Goal: Task Accomplishment & Management: Complete application form

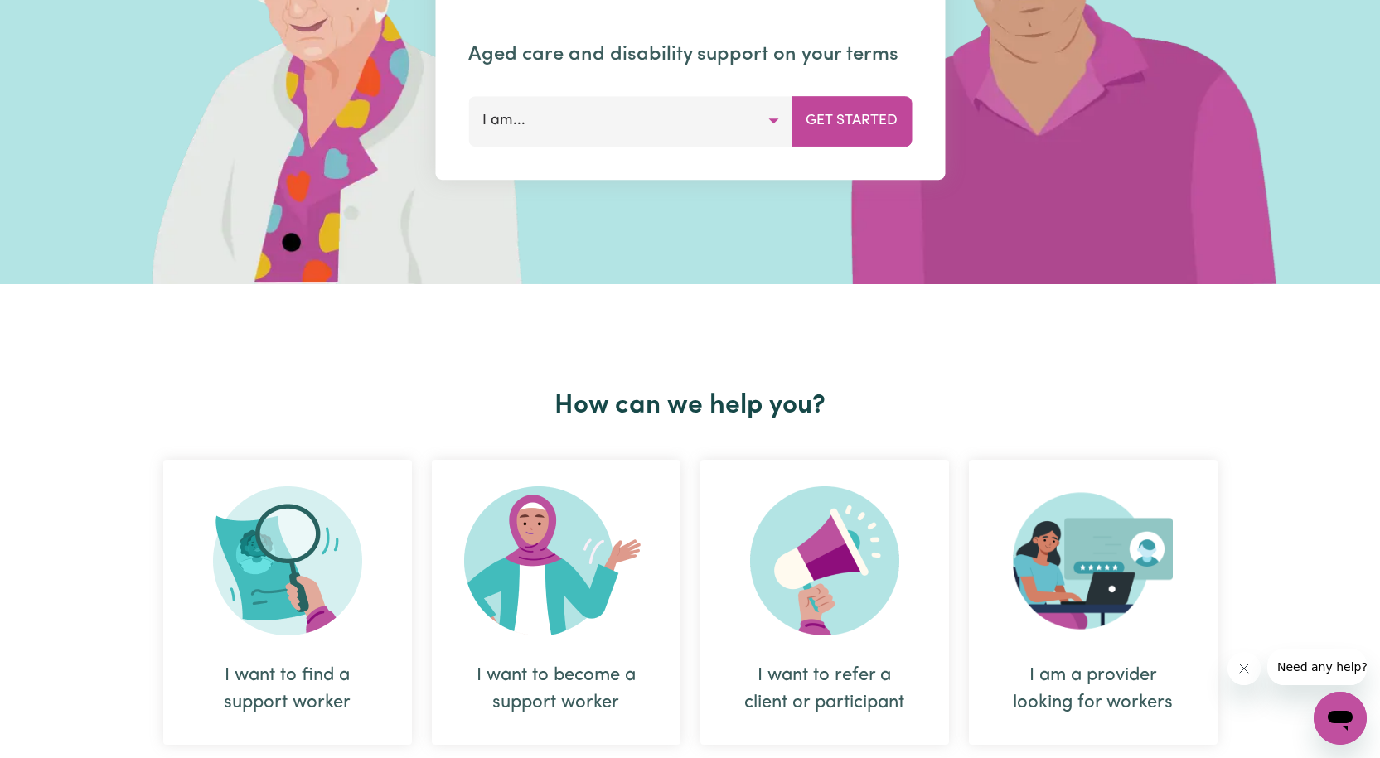
scroll to position [332, 0]
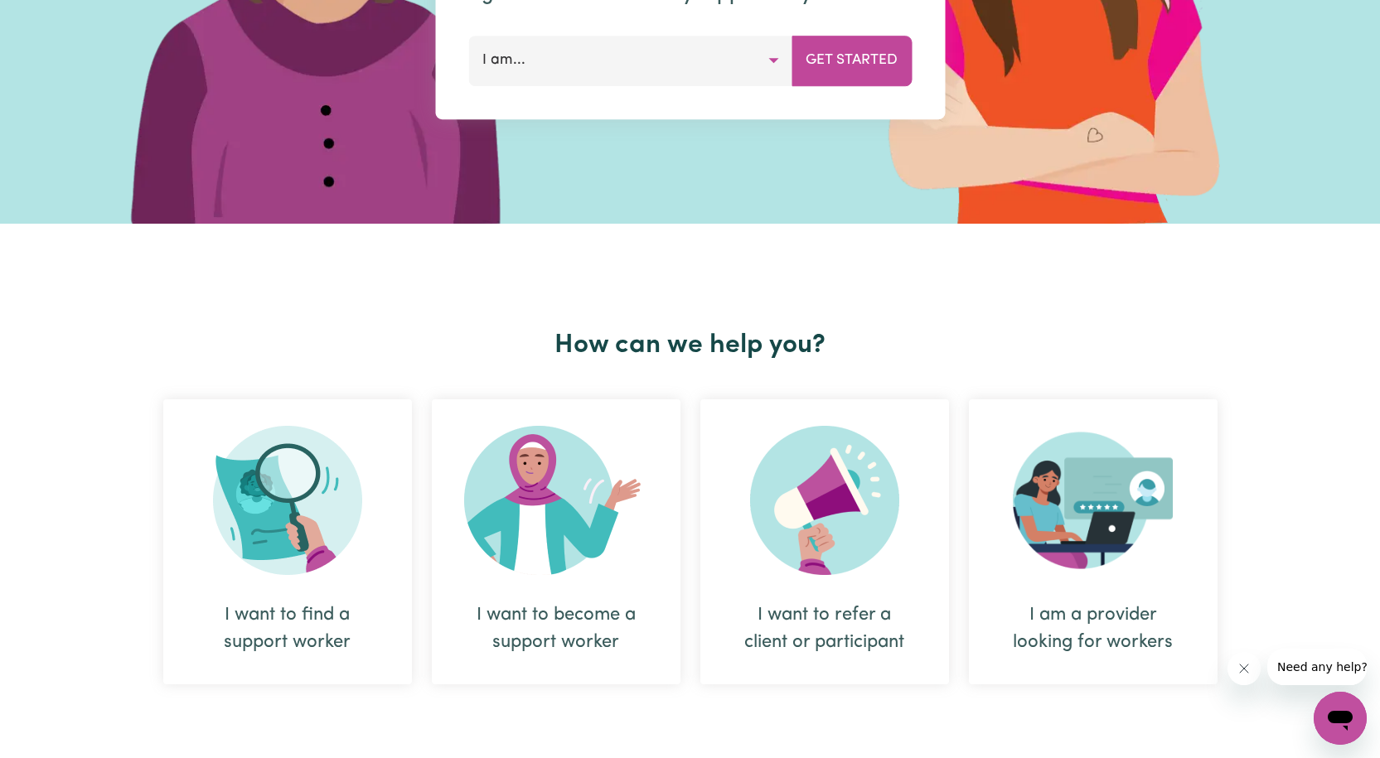
click at [556, 627] on div "I want to become a support worker" at bounding box center [556, 629] width 169 height 55
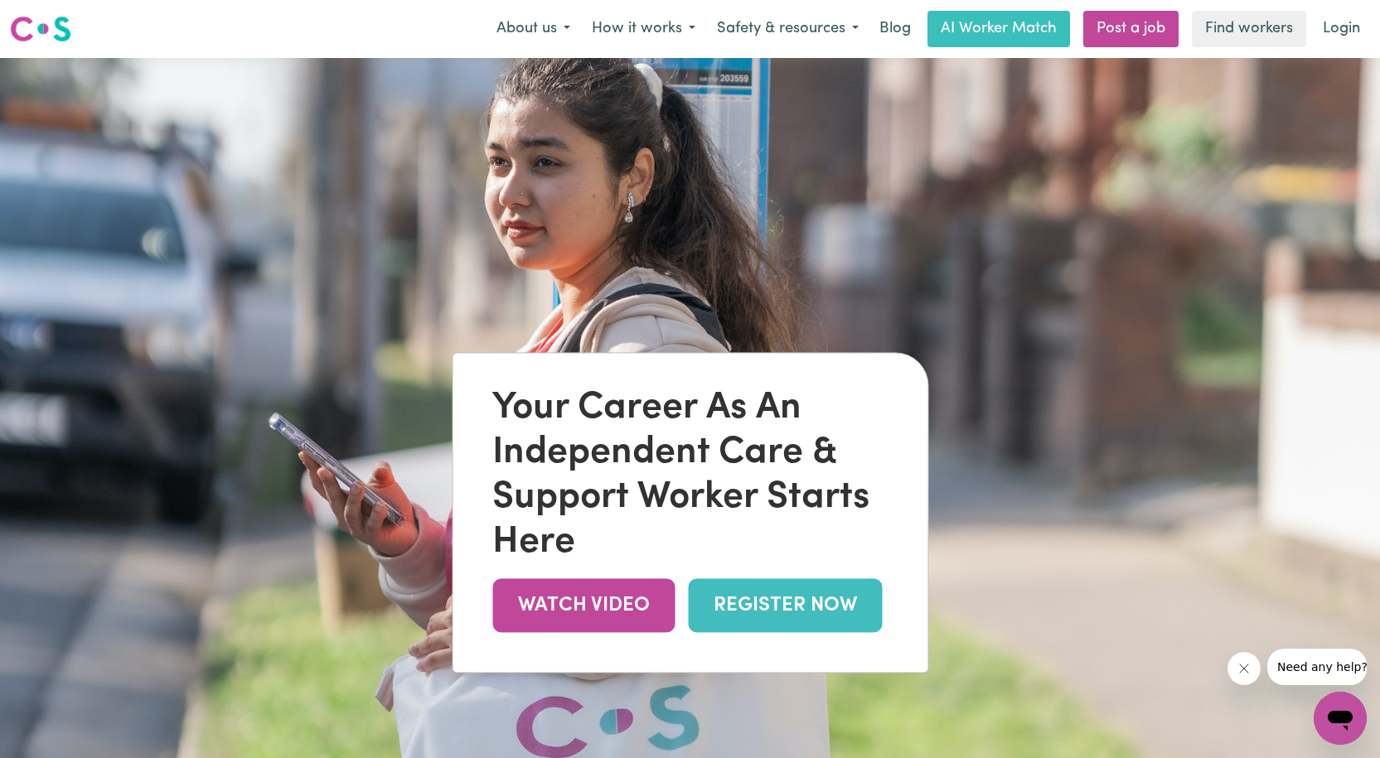
click at [754, 601] on link "REGISTER NOW" at bounding box center [785, 606] width 194 height 54
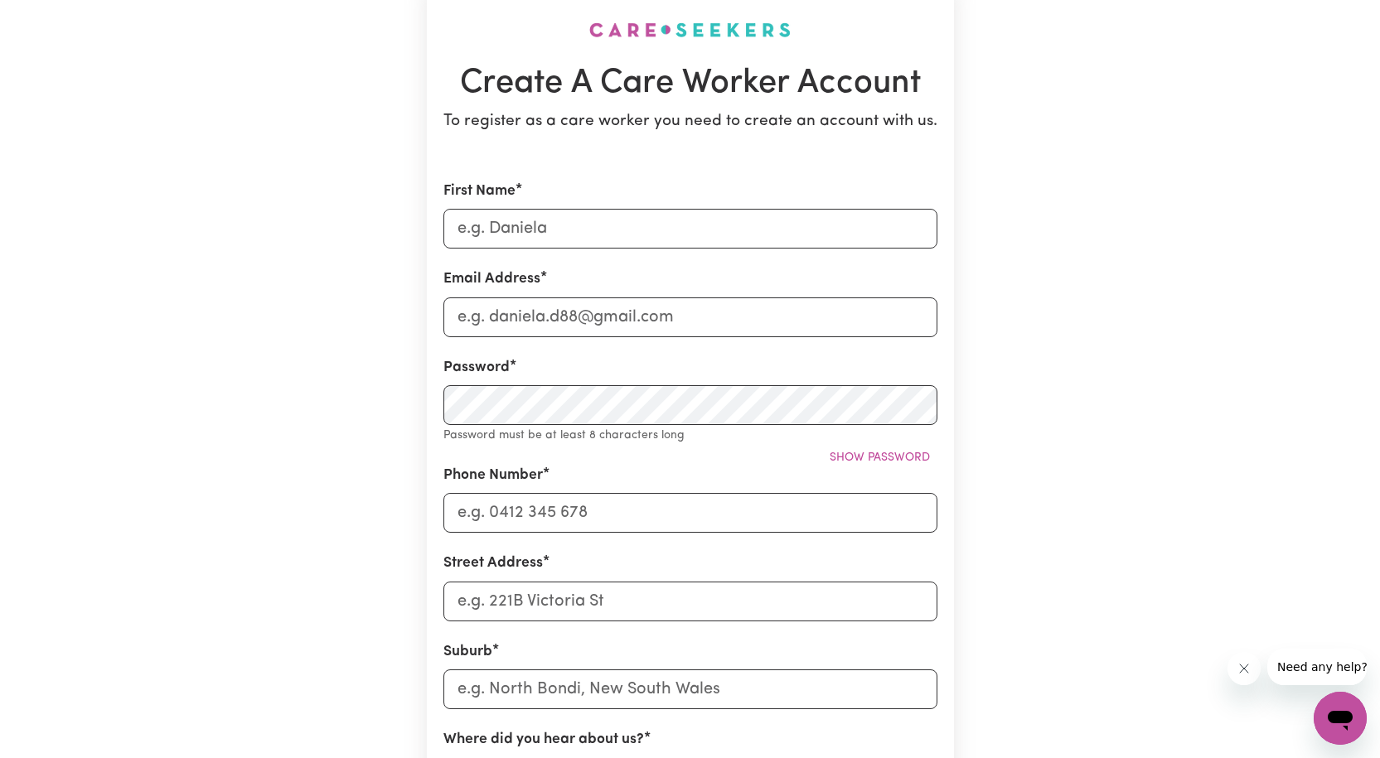
scroll to position [83, 0]
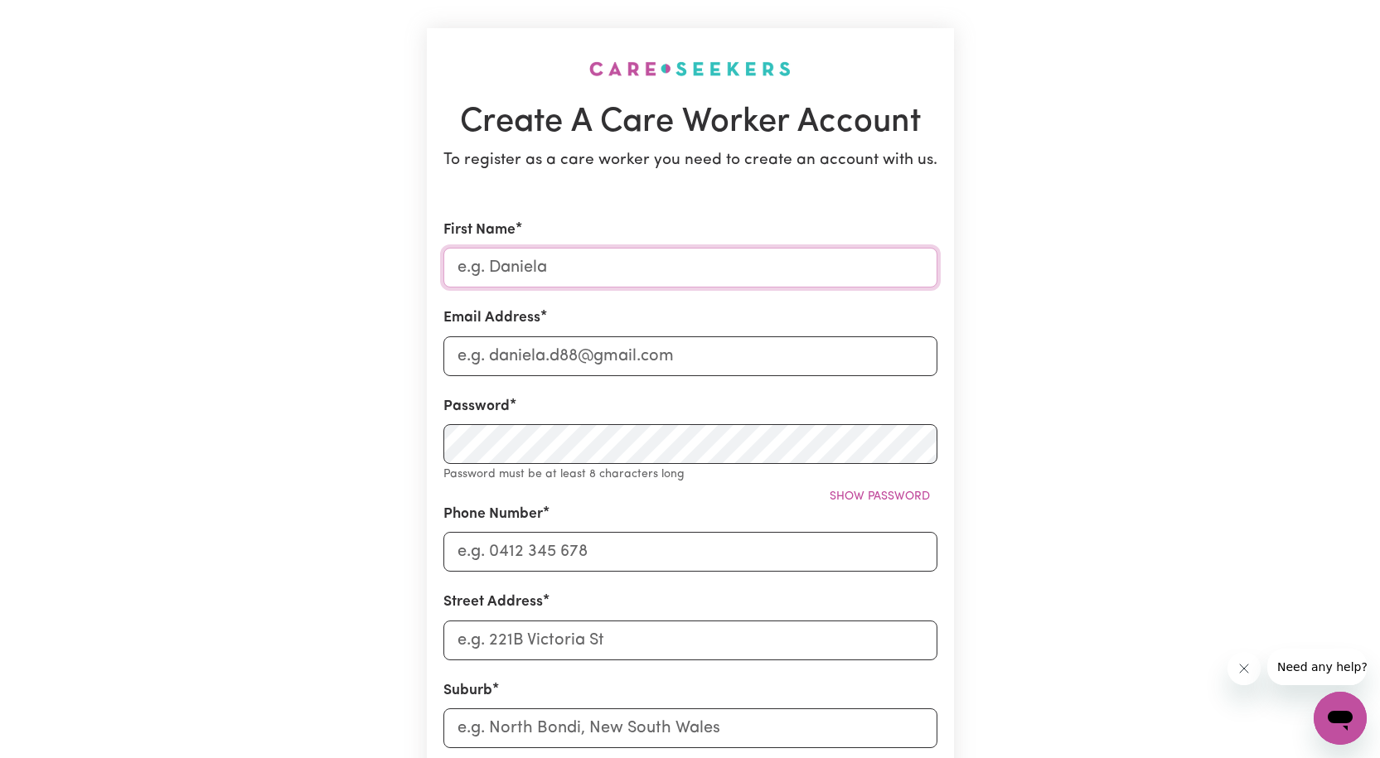
click at [555, 270] on input "First Name" at bounding box center [690, 268] width 494 height 40
type input "Marissa Padua"
click at [674, 364] on input "Email Address" at bounding box center [690, 357] width 494 height 40
type input "marissapadua316@yahoo.com.au"
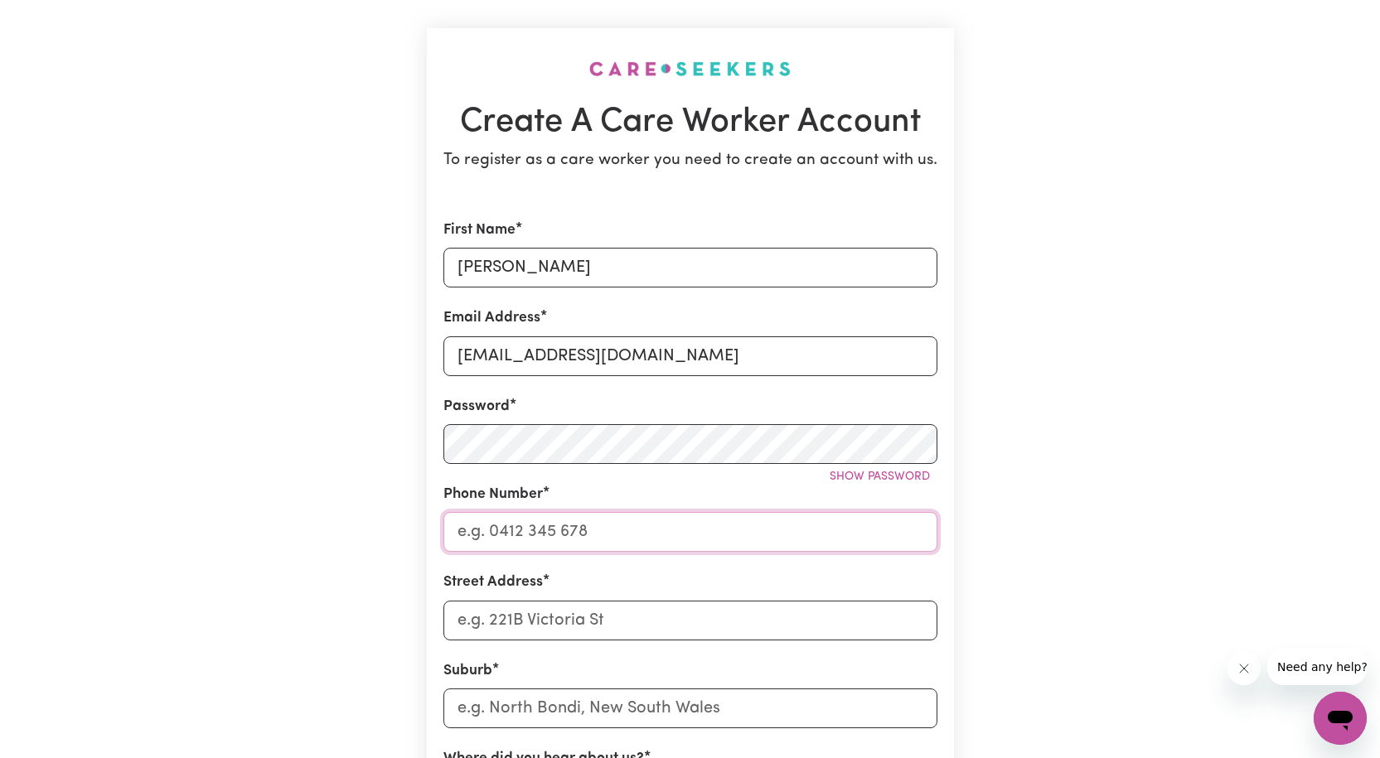
click at [598, 539] on input "Phone Number" at bounding box center [690, 532] width 494 height 40
type input "0432442380"
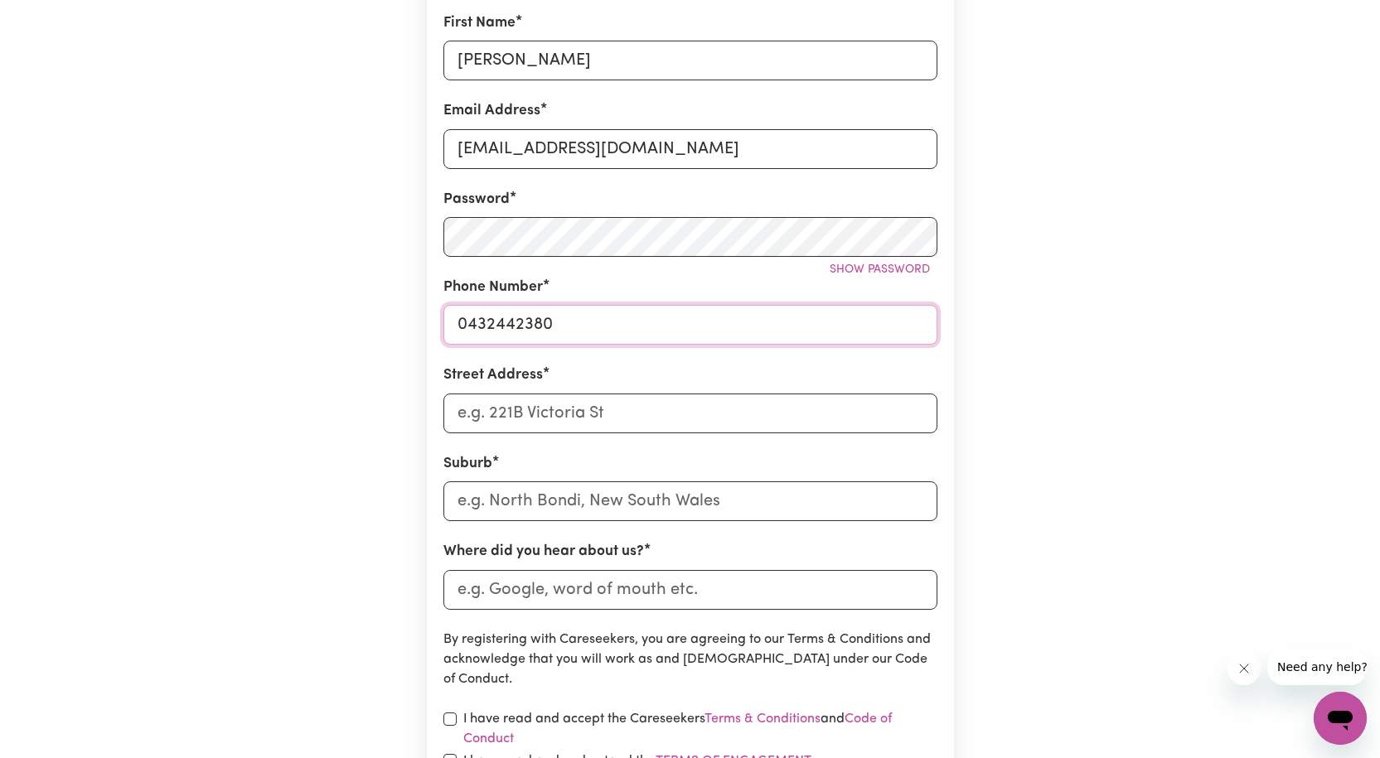
scroll to position [332, 0]
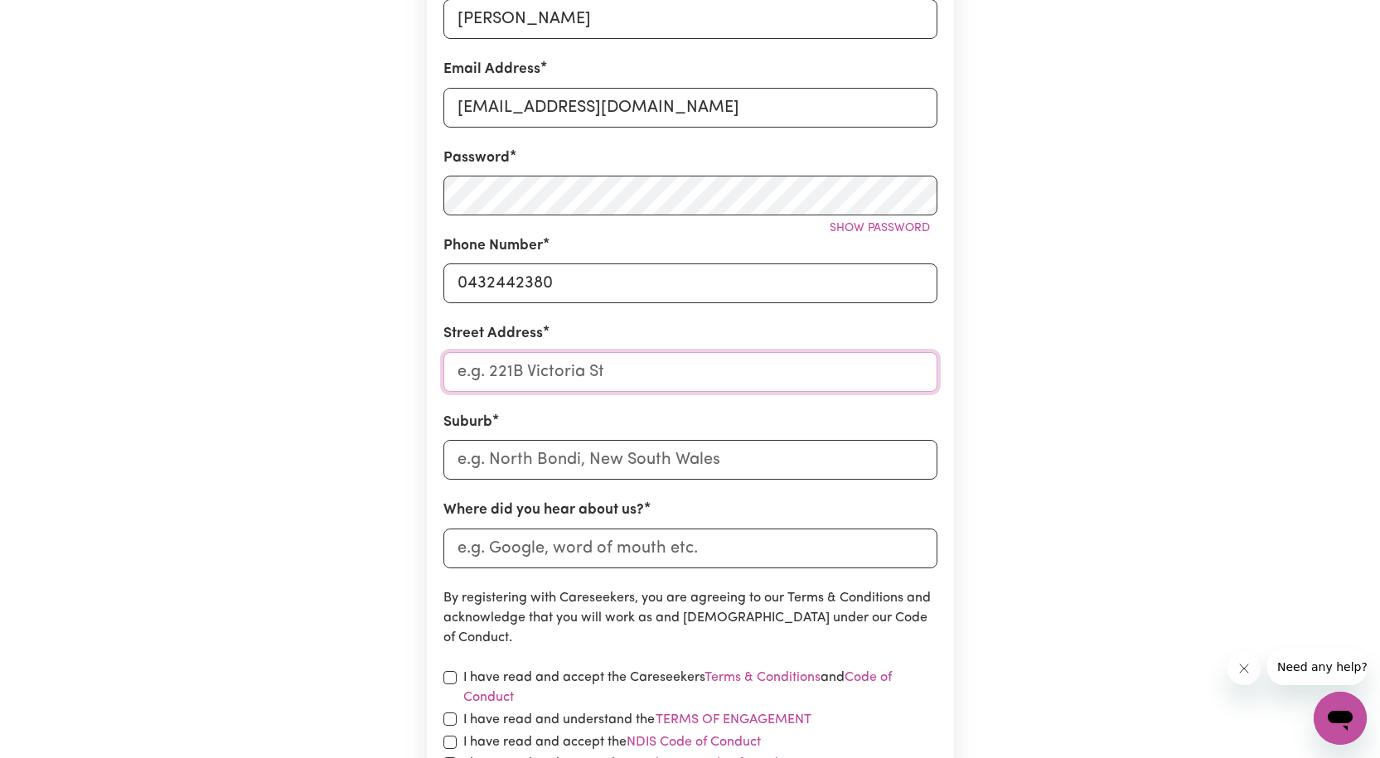
click at [618, 377] on input "Street Address" at bounding box center [690, 372] width 494 height 40
type input "12 Kangaroo Ave"
click at [544, 458] on input "text" at bounding box center [690, 460] width 494 height 40
type input "Kwin"
type input "KwinANA BEACH, Western Australia, 6167"
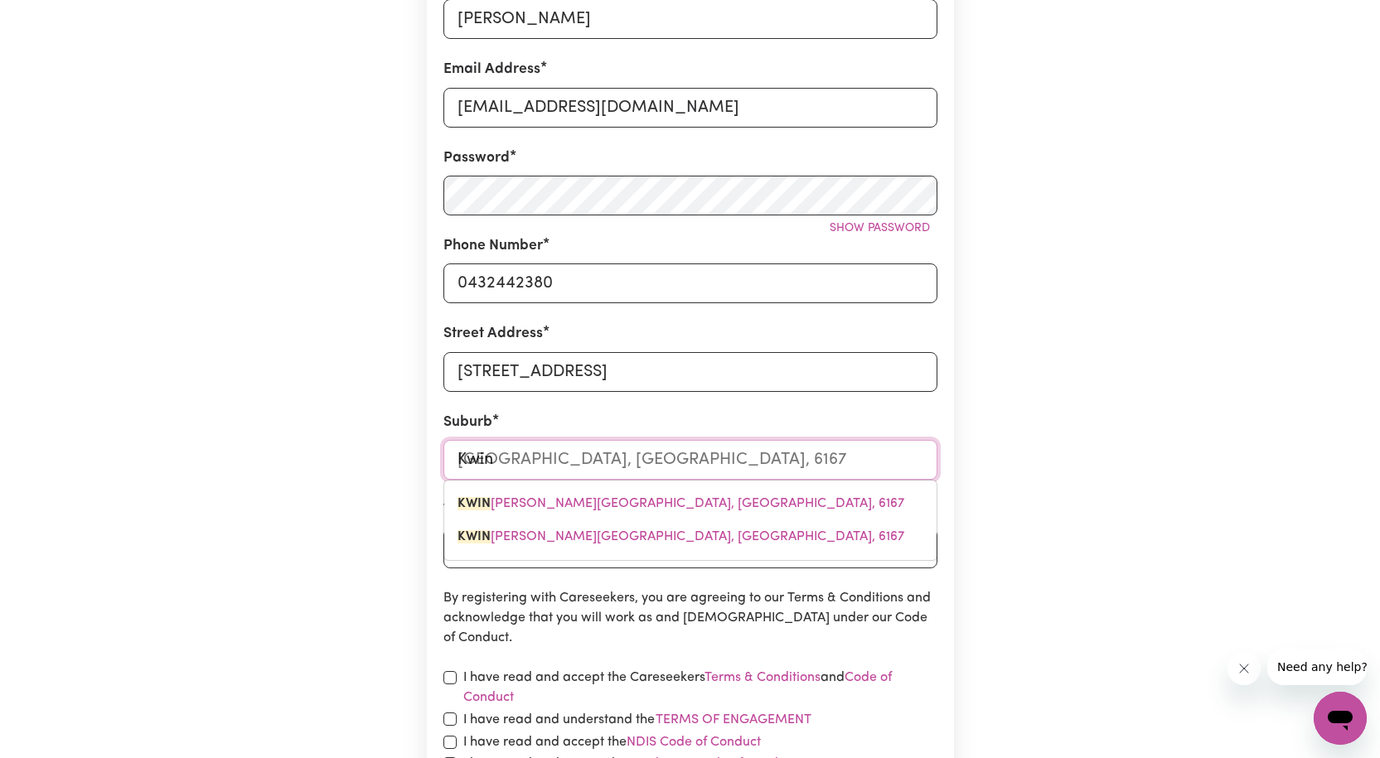
type input "Kwina"
type input "KwinaNA BEACH, Western Australia, 6167"
type input "Kwinan"
type input "KwinanA BEACH, Western Australia, 6167"
type input "Kwinana"
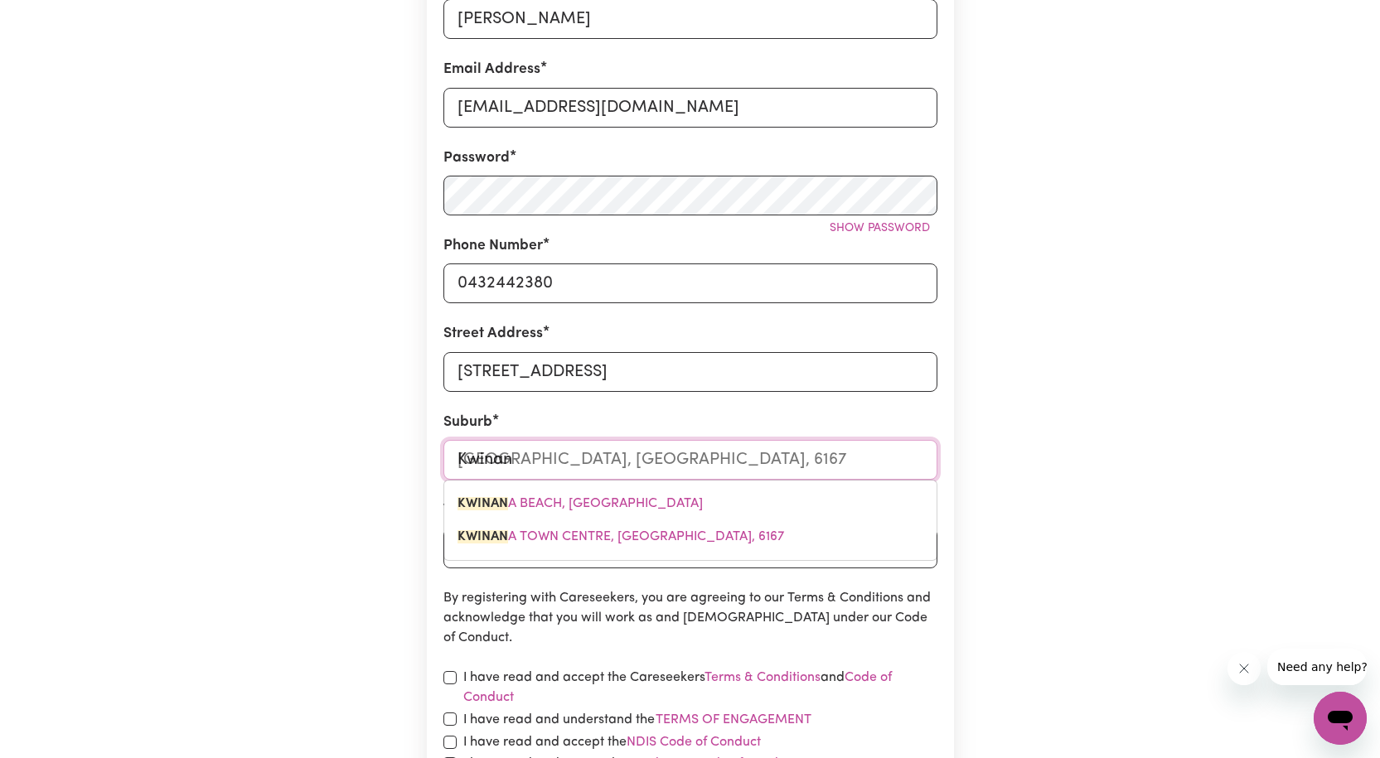
type input "Kwinana BEACH, Western Australia, 6167"
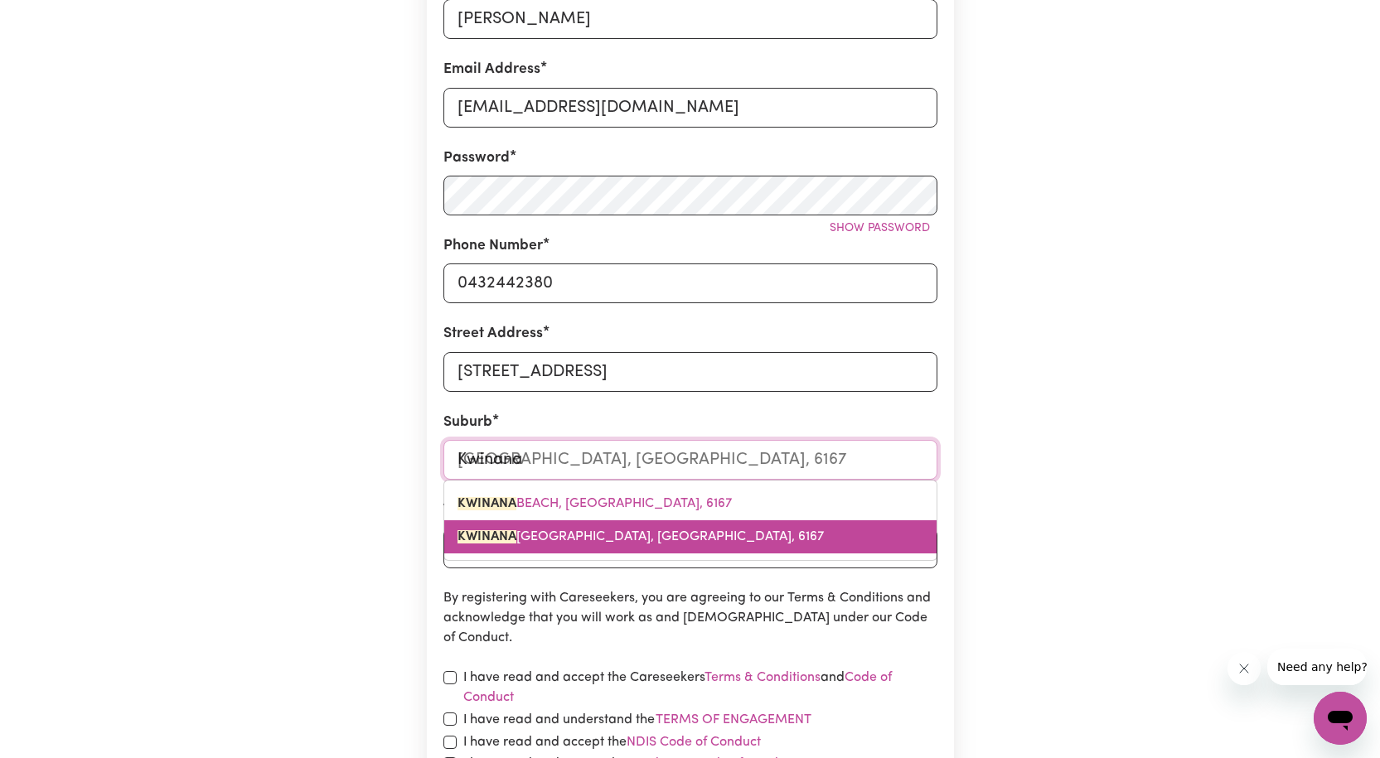
click at [590, 540] on span "KWINANA TOWN CENTRE, Western Australia, 6167" at bounding box center [641, 536] width 366 height 13
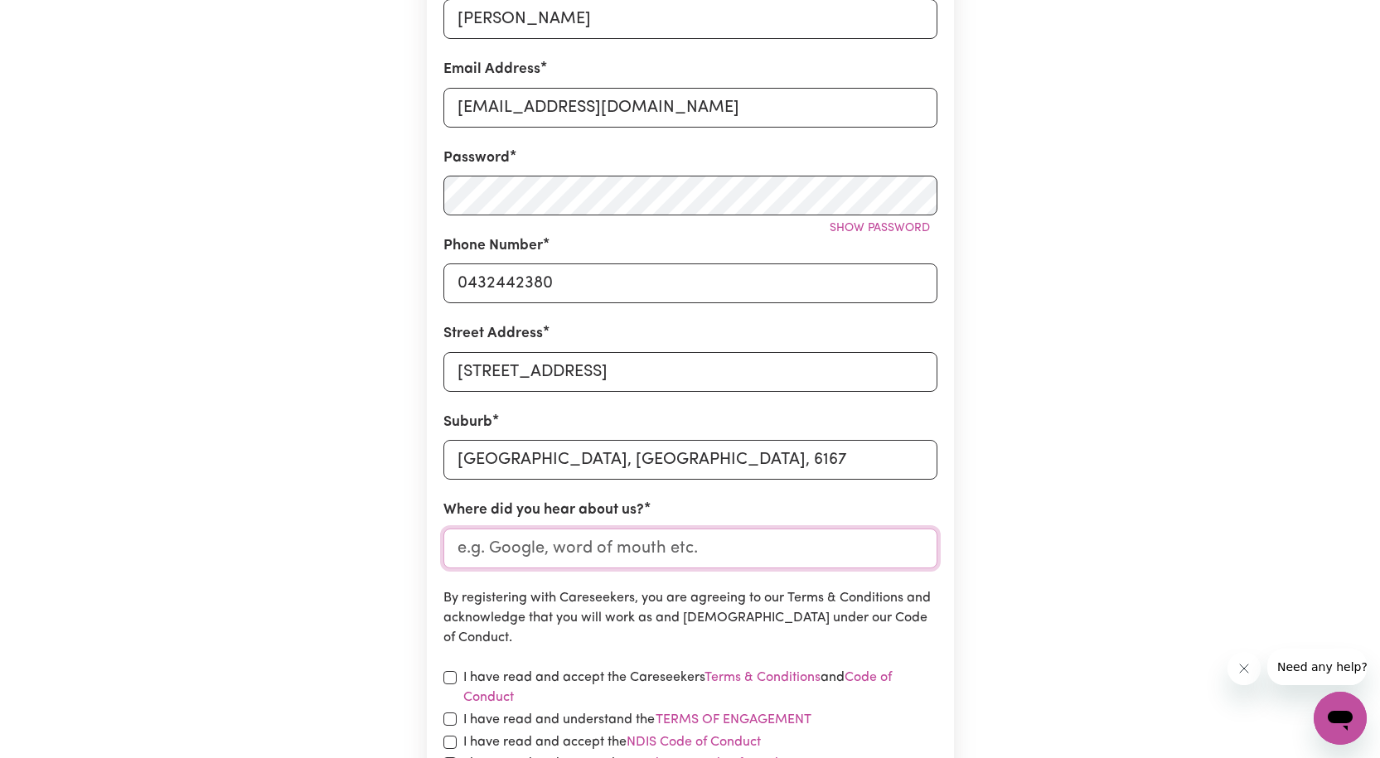
click at [593, 554] on input "Where did you hear about us?" at bounding box center [690, 549] width 494 height 40
type input "w"
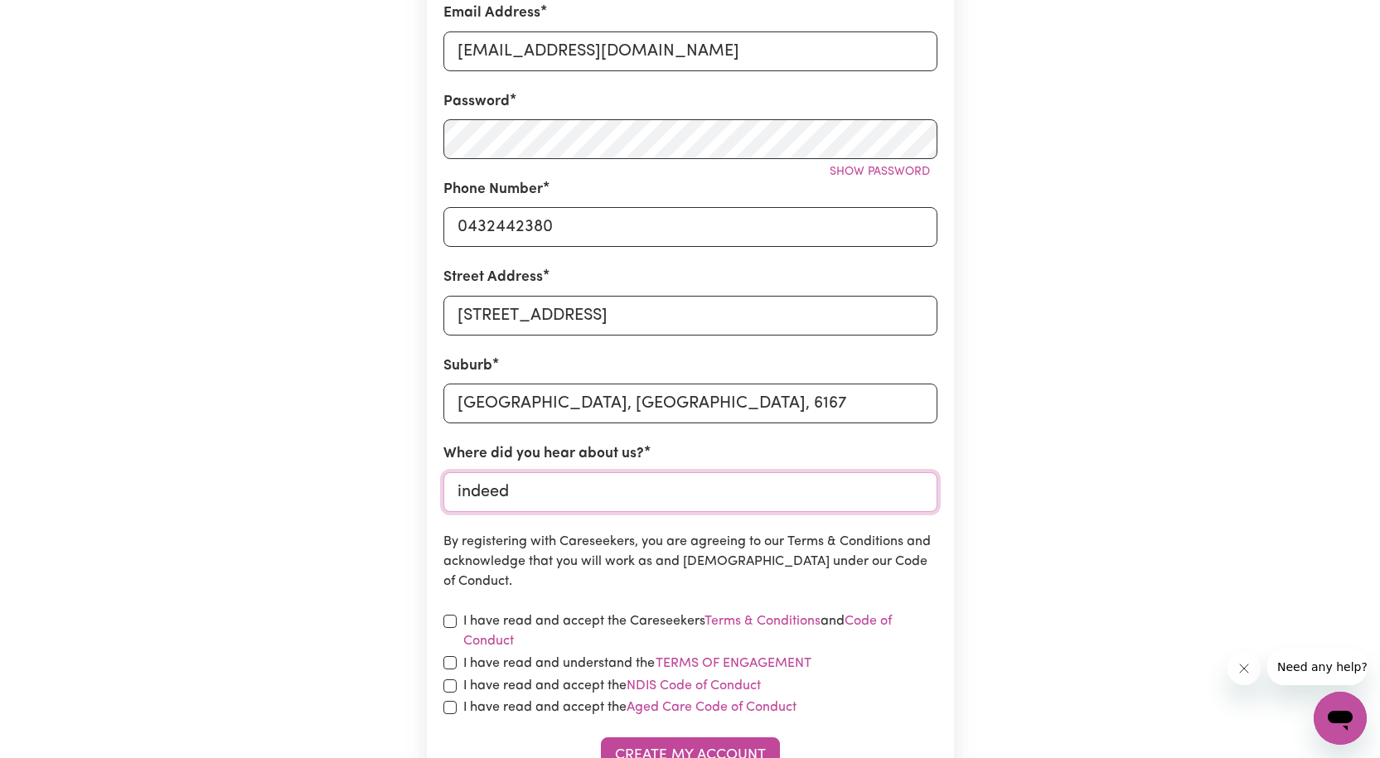
scroll to position [497, 0]
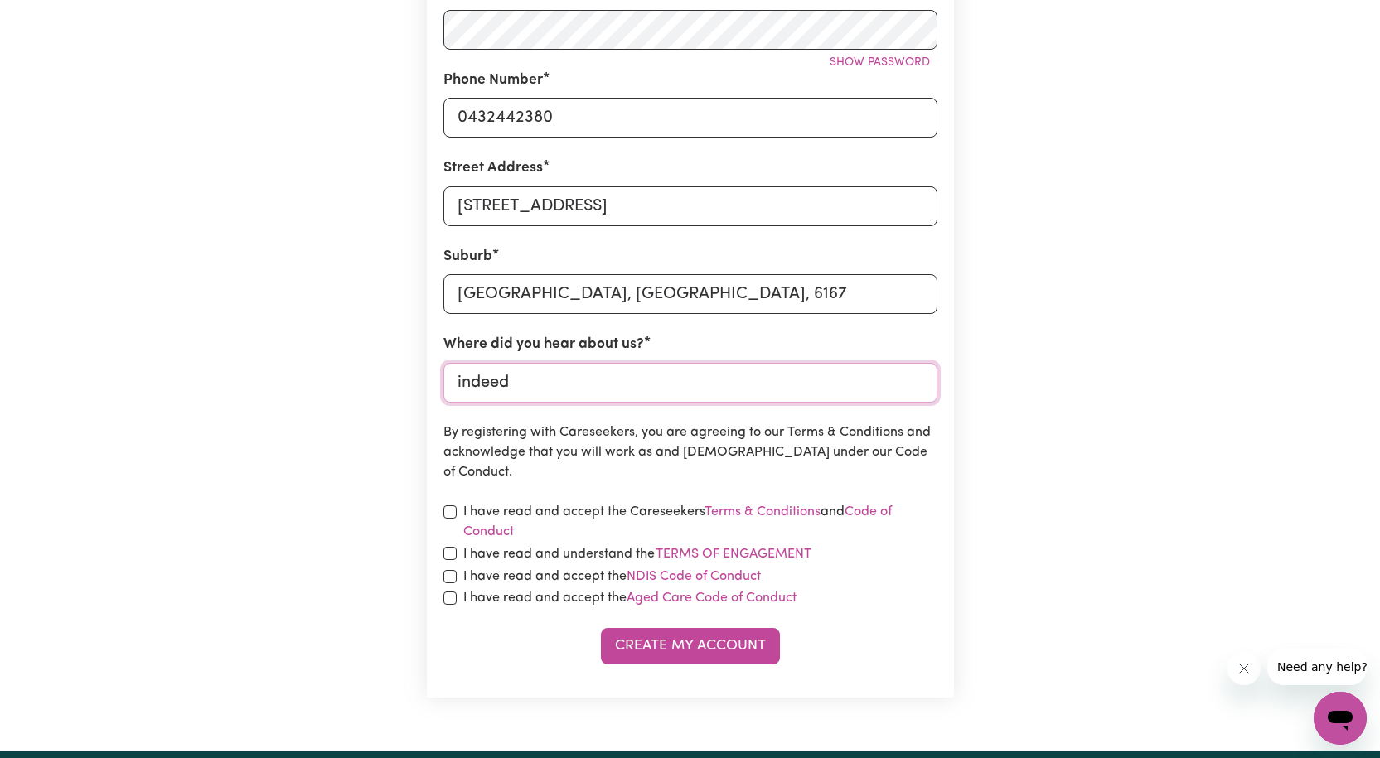
type input "indeed"
drag, startPoint x: 450, startPoint y: 512, endPoint x: 446, endPoint y: 553, distance: 40.8
click at [450, 513] on input "checkbox" at bounding box center [449, 512] width 13 height 13
checkbox input "true"
click at [449, 555] on input "checkbox" at bounding box center [449, 553] width 13 height 13
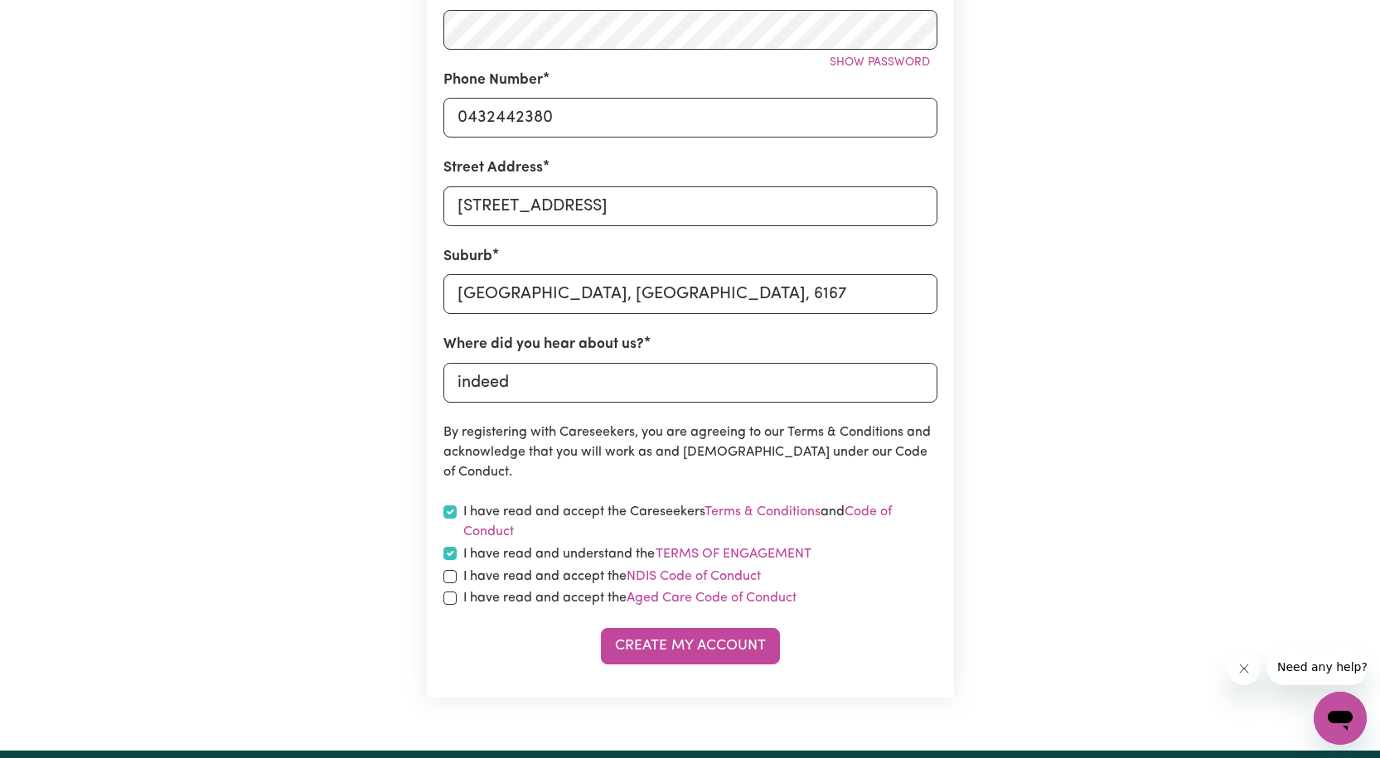
checkbox input "true"
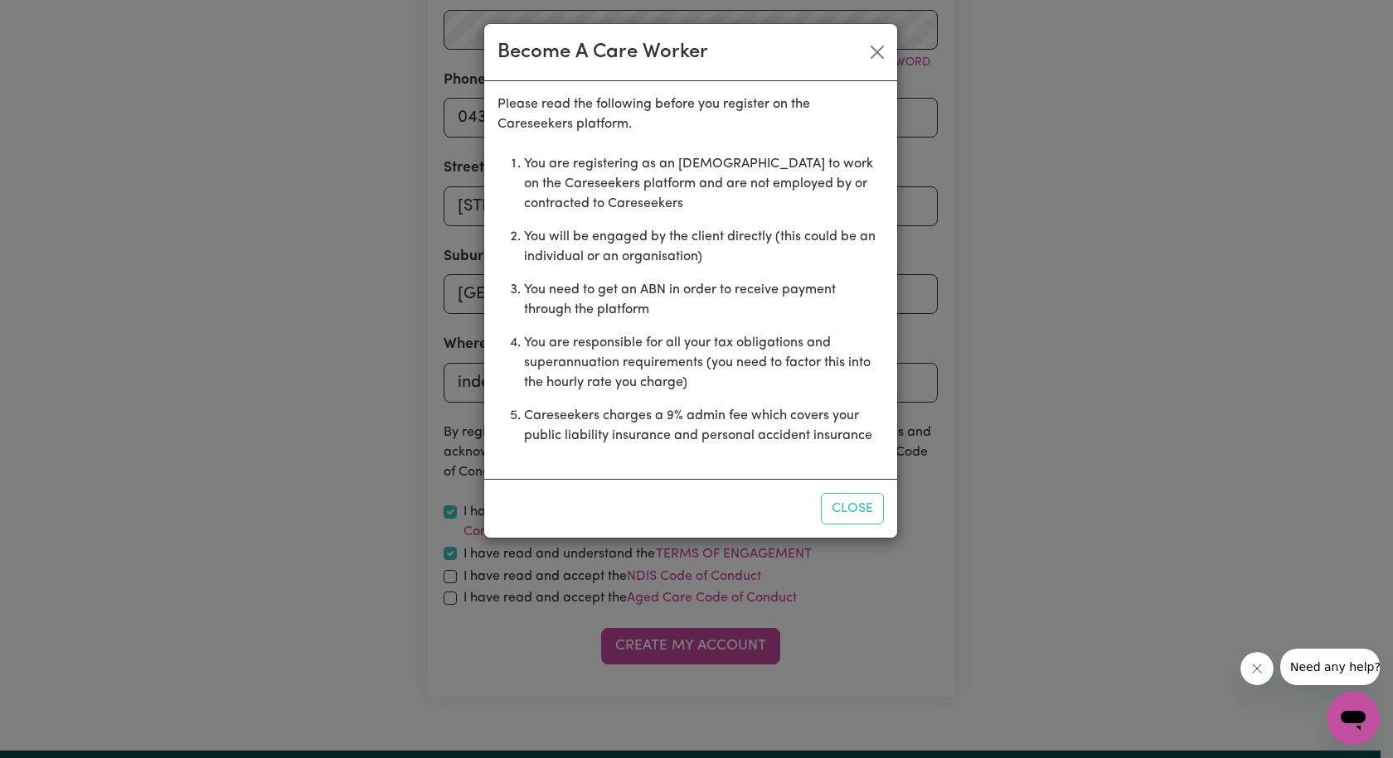
click at [450, 577] on div "Become A Care Worker Please read the following before you register on the Cares…" at bounding box center [696, 379] width 1393 height 758
click at [856, 510] on button "Close" at bounding box center [852, 508] width 63 height 31
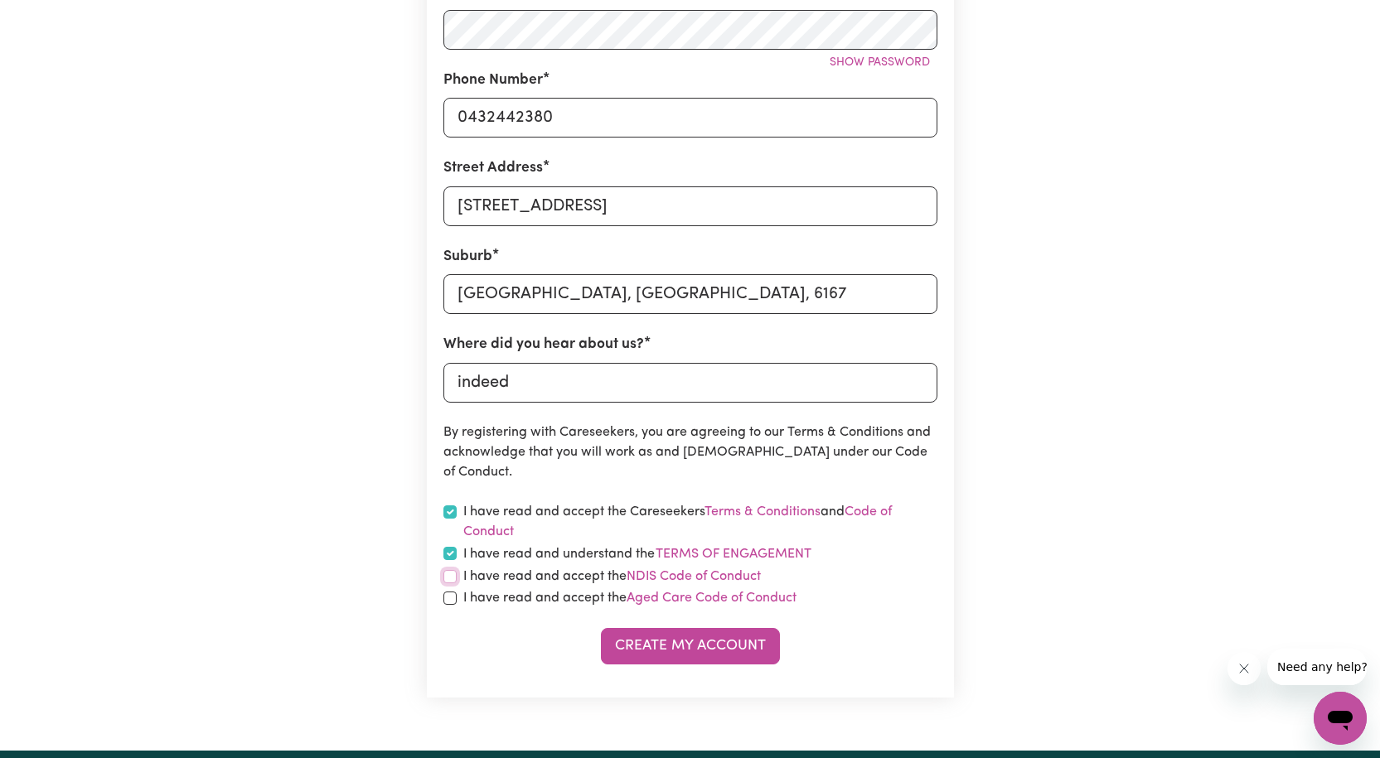
click at [448, 580] on input "checkbox" at bounding box center [449, 576] width 13 height 13
checkbox input "true"
drag, startPoint x: 449, startPoint y: 600, endPoint x: 508, endPoint y: 637, distance: 69.7
click at [450, 600] on input "checkbox" at bounding box center [449, 598] width 13 height 13
checkbox input "true"
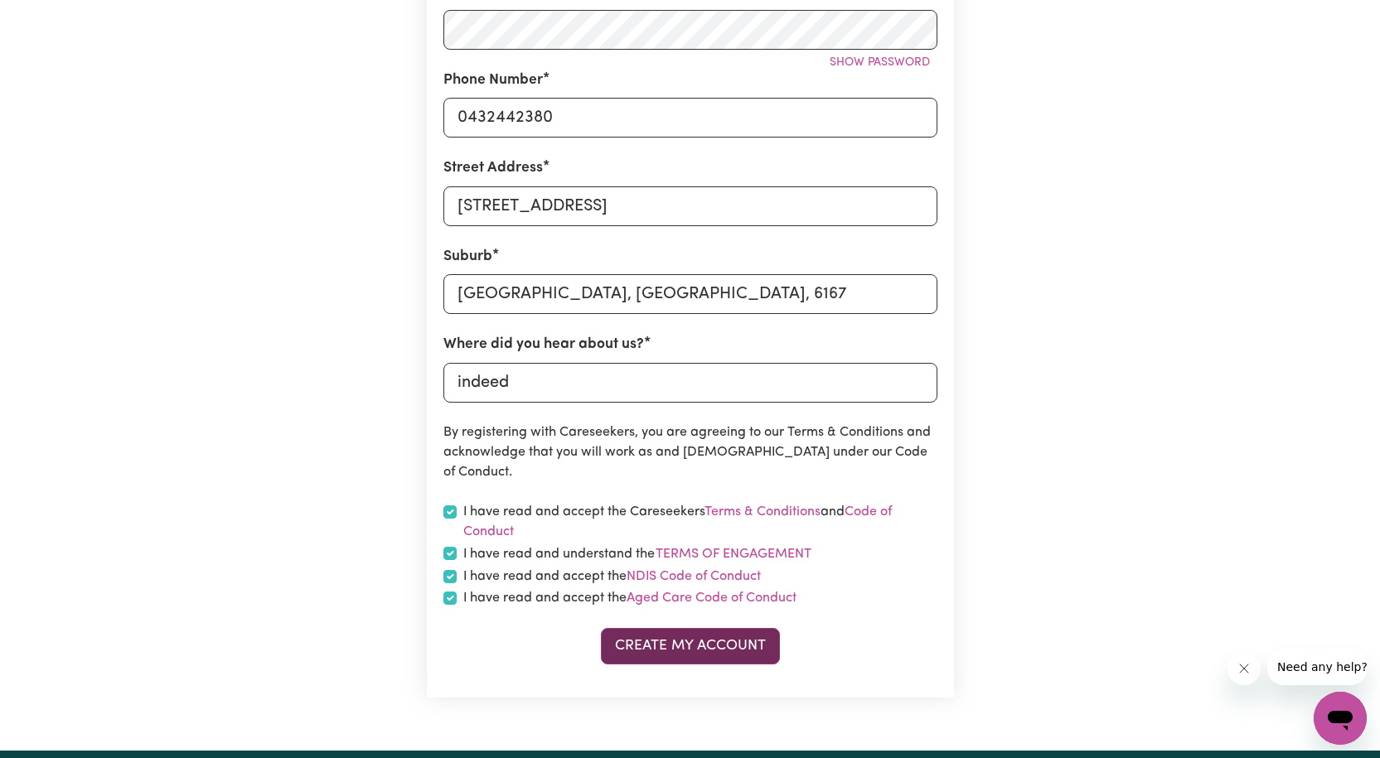
click at [623, 651] on button "Create My Account" at bounding box center [690, 646] width 179 height 36
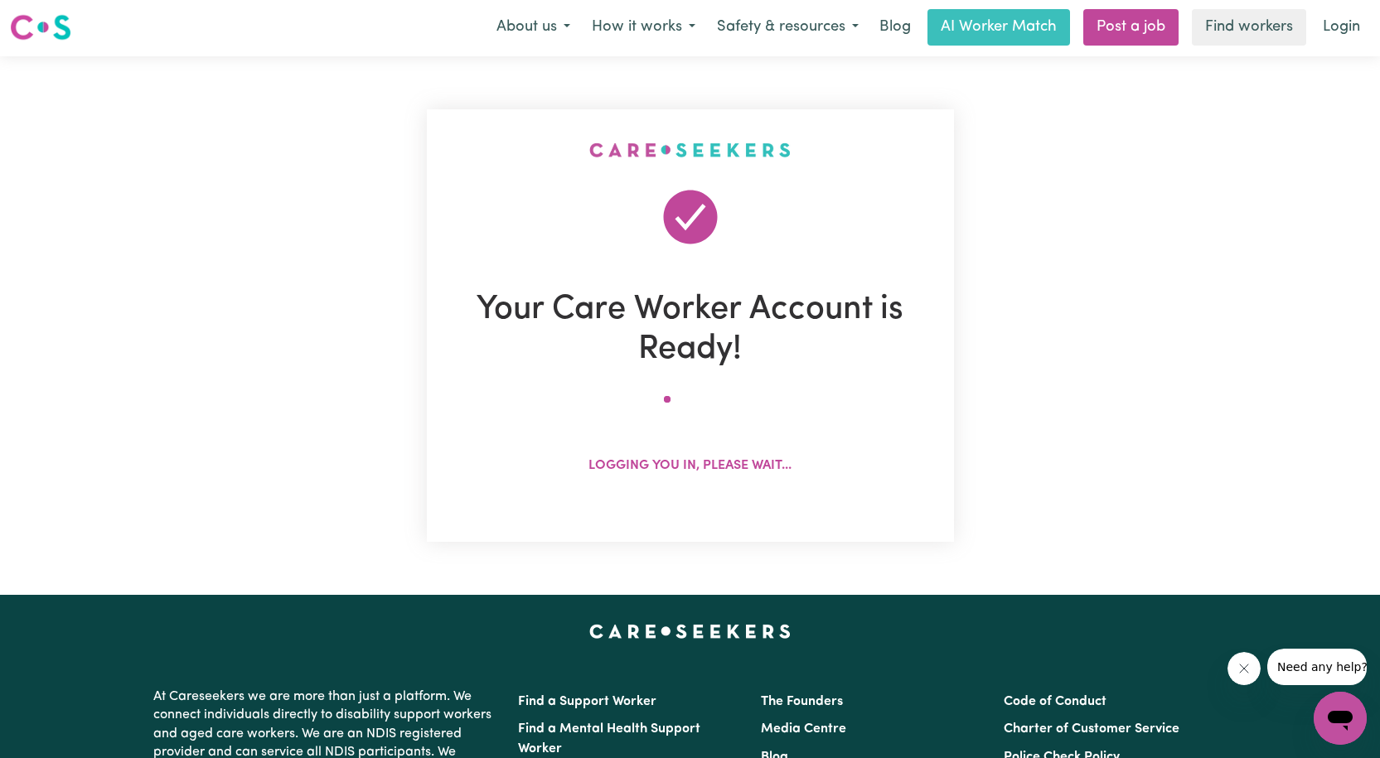
scroll to position [0, 0]
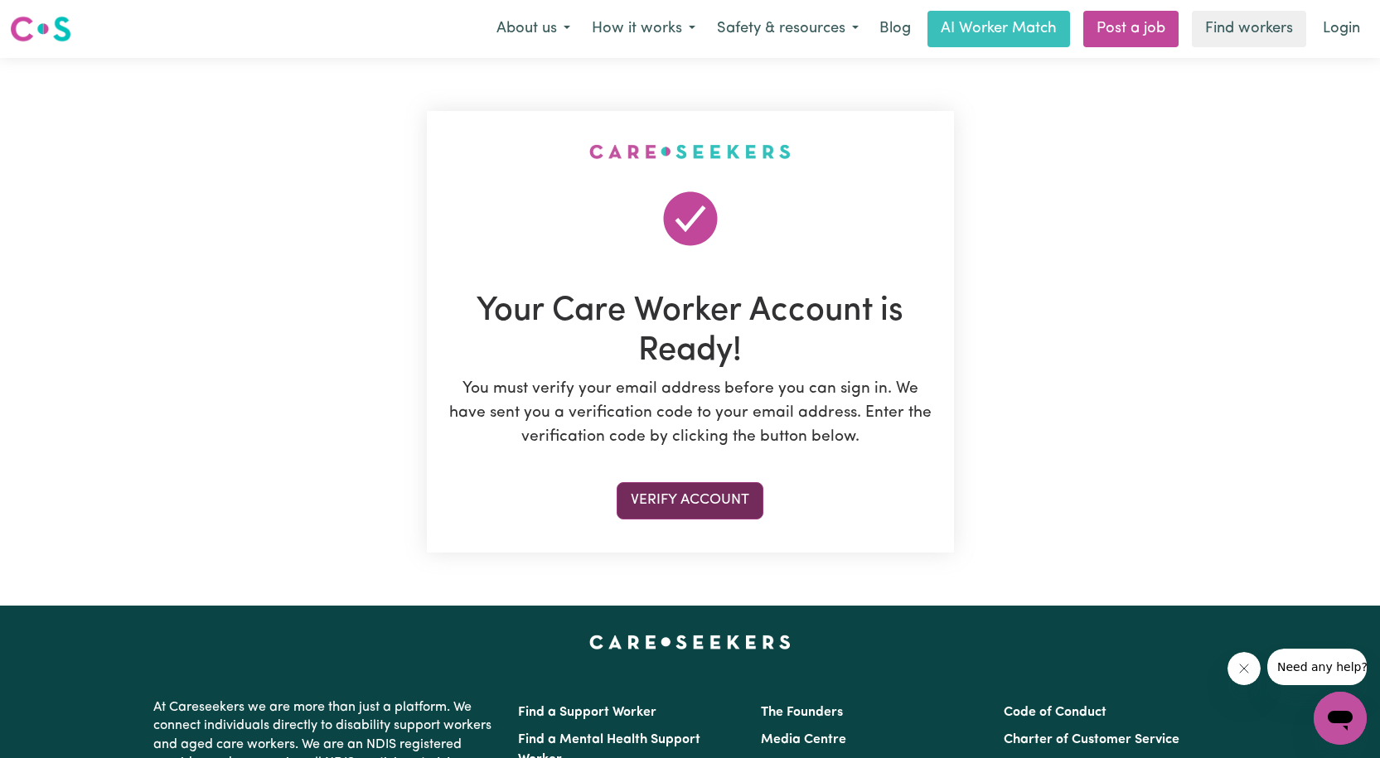
click at [680, 499] on button "Verify Account" at bounding box center [690, 500] width 147 height 36
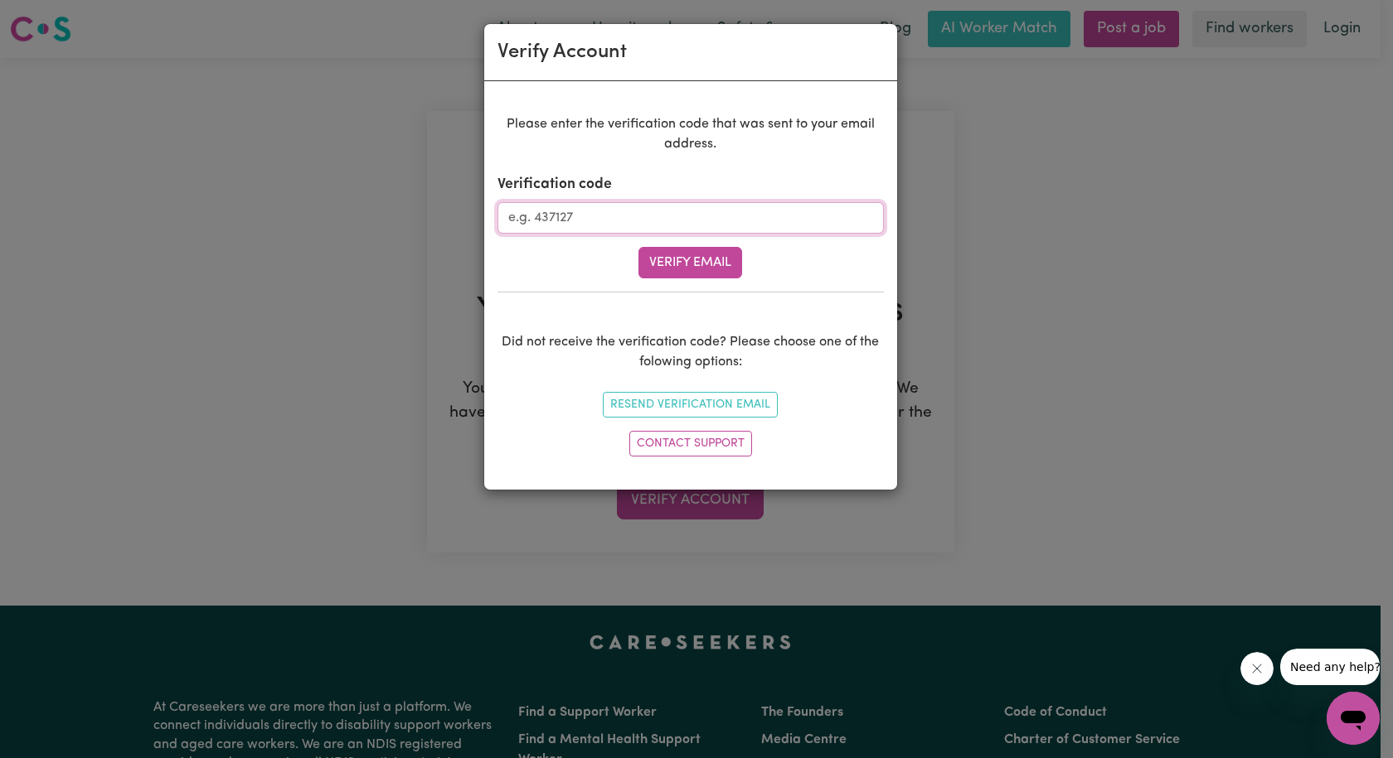
click at [580, 219] on input "Verification code" at bounding box center [690, 217] width 386 height 31
type input "138109"
click at [681, 260] on button "Verify Email" at bounding box center [690, 262] width 104 height 31
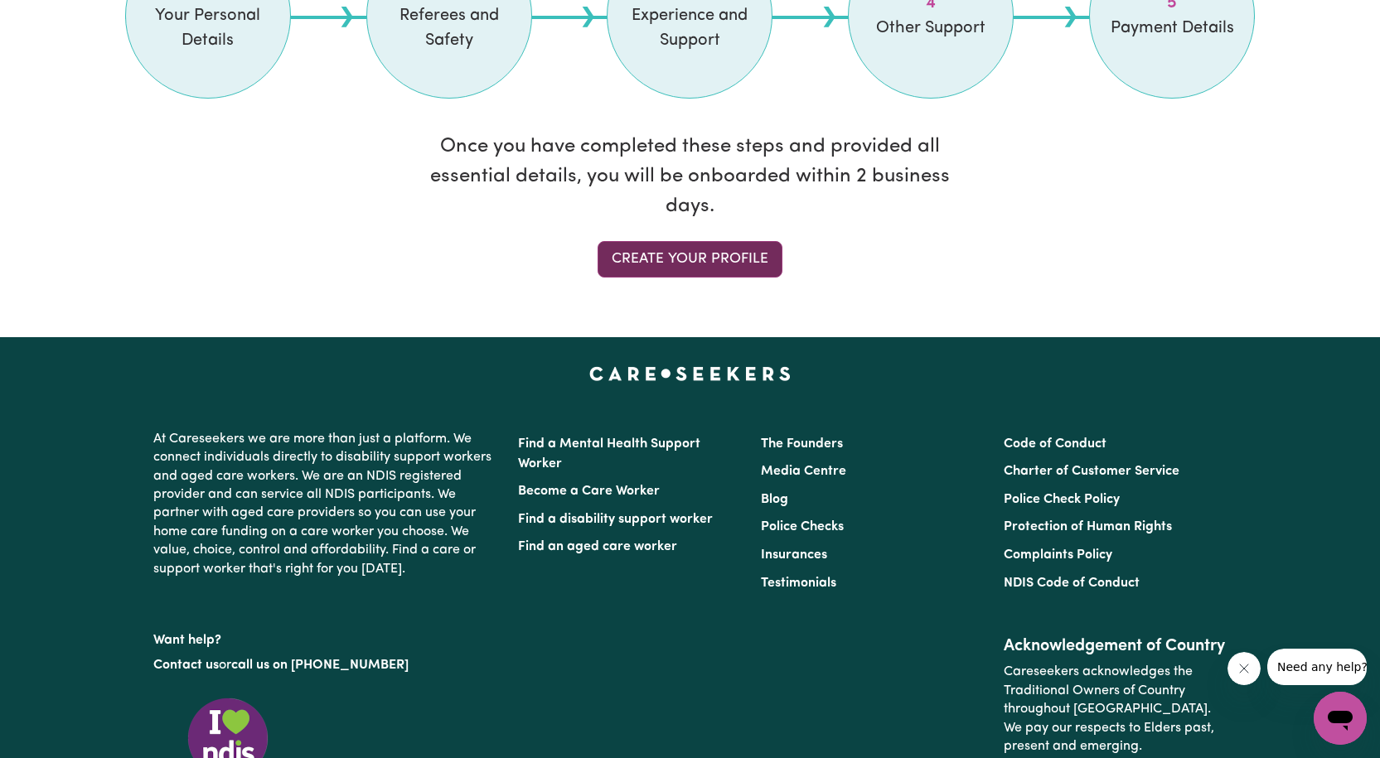
scroll to position [1409, 0]
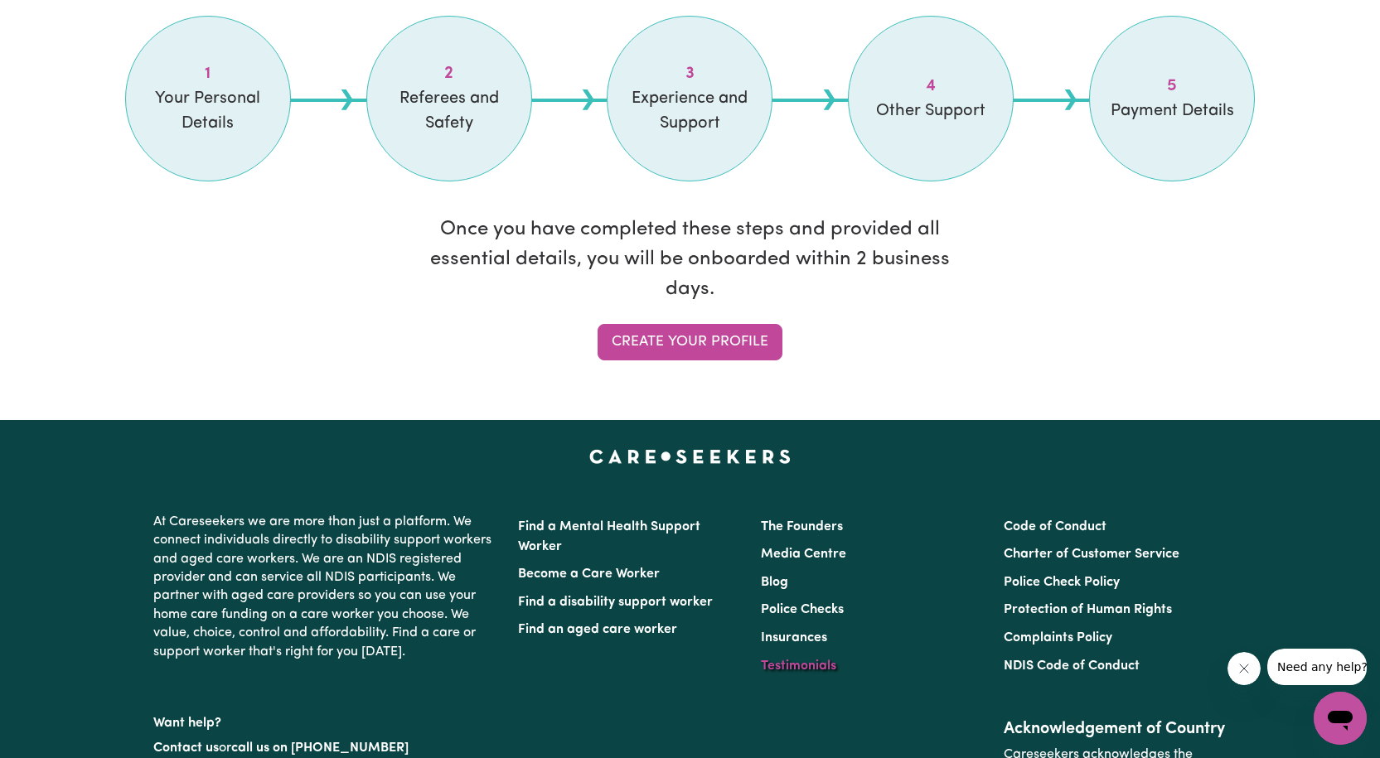
click at [792, 666] on link "Testimonials" at bounding box center [798, 666] width 75 height 13
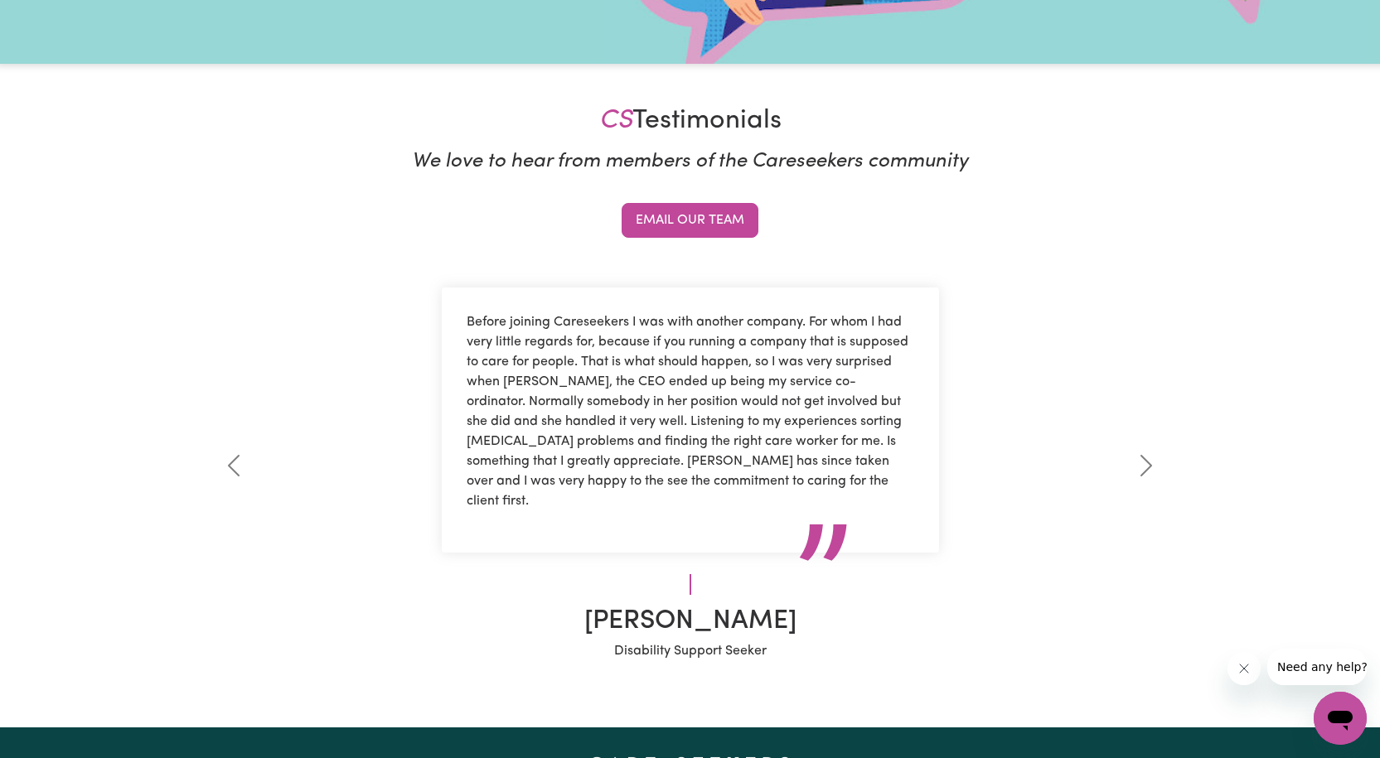
scroll to position [414, 0]
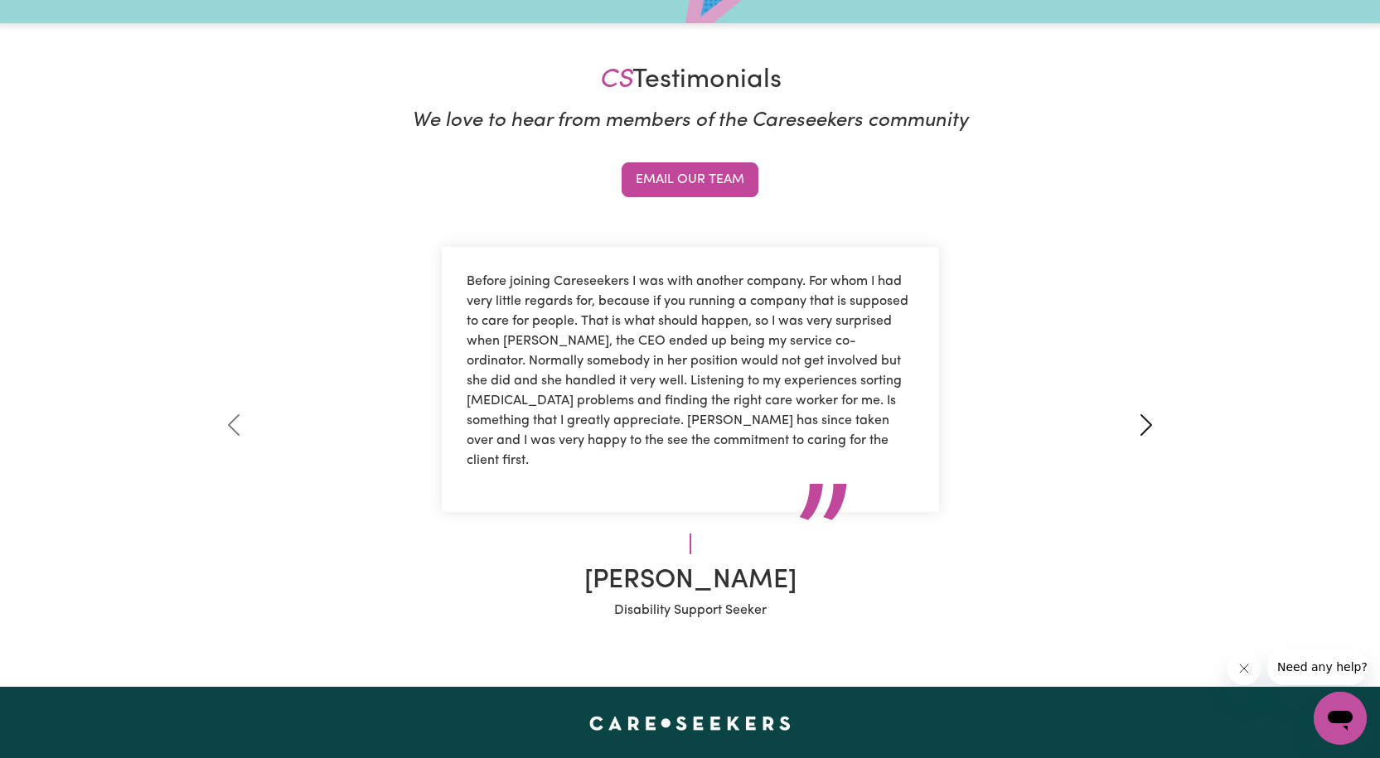
click at [1149, 421] on span at bounding box center [1146, 425] width 27 height 27
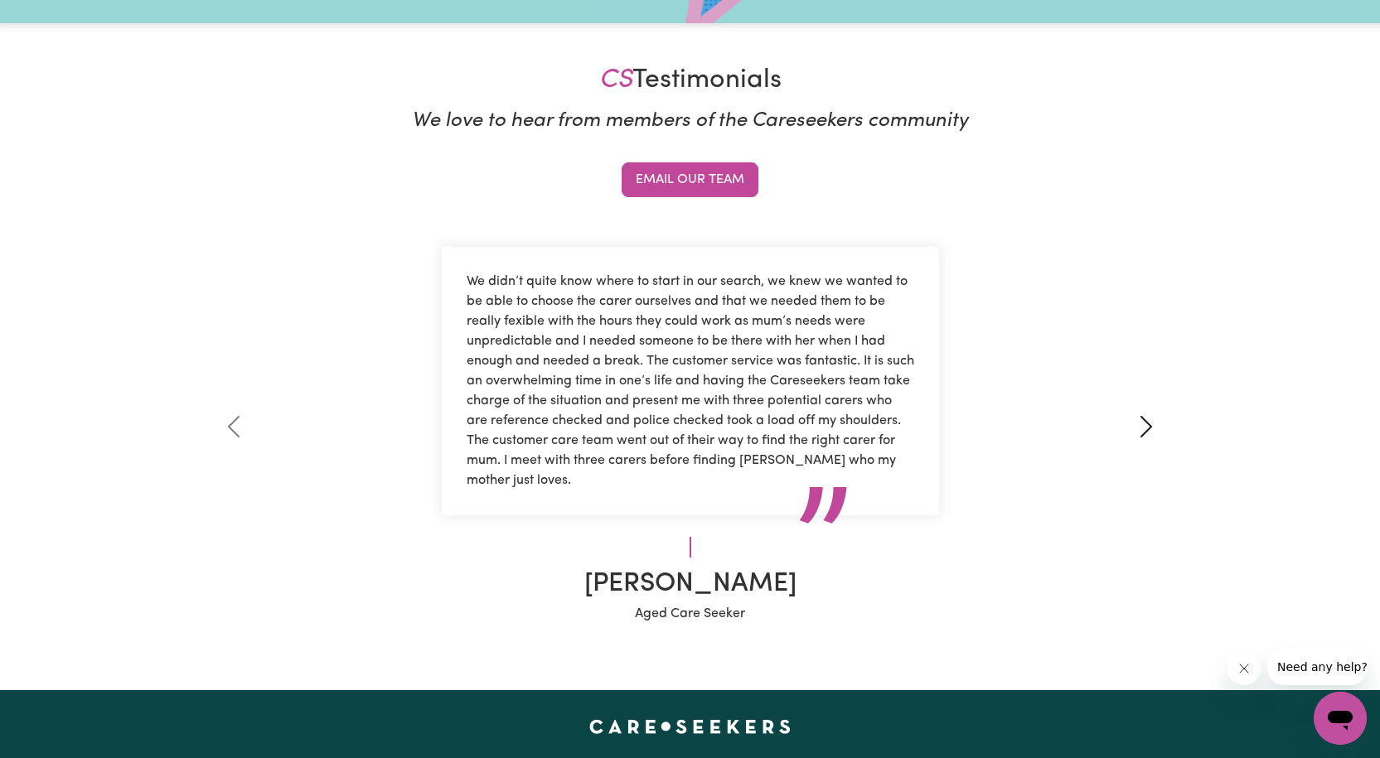
click at [1148, 421] on span at bounding box center [1146, 427] width 27 height 27
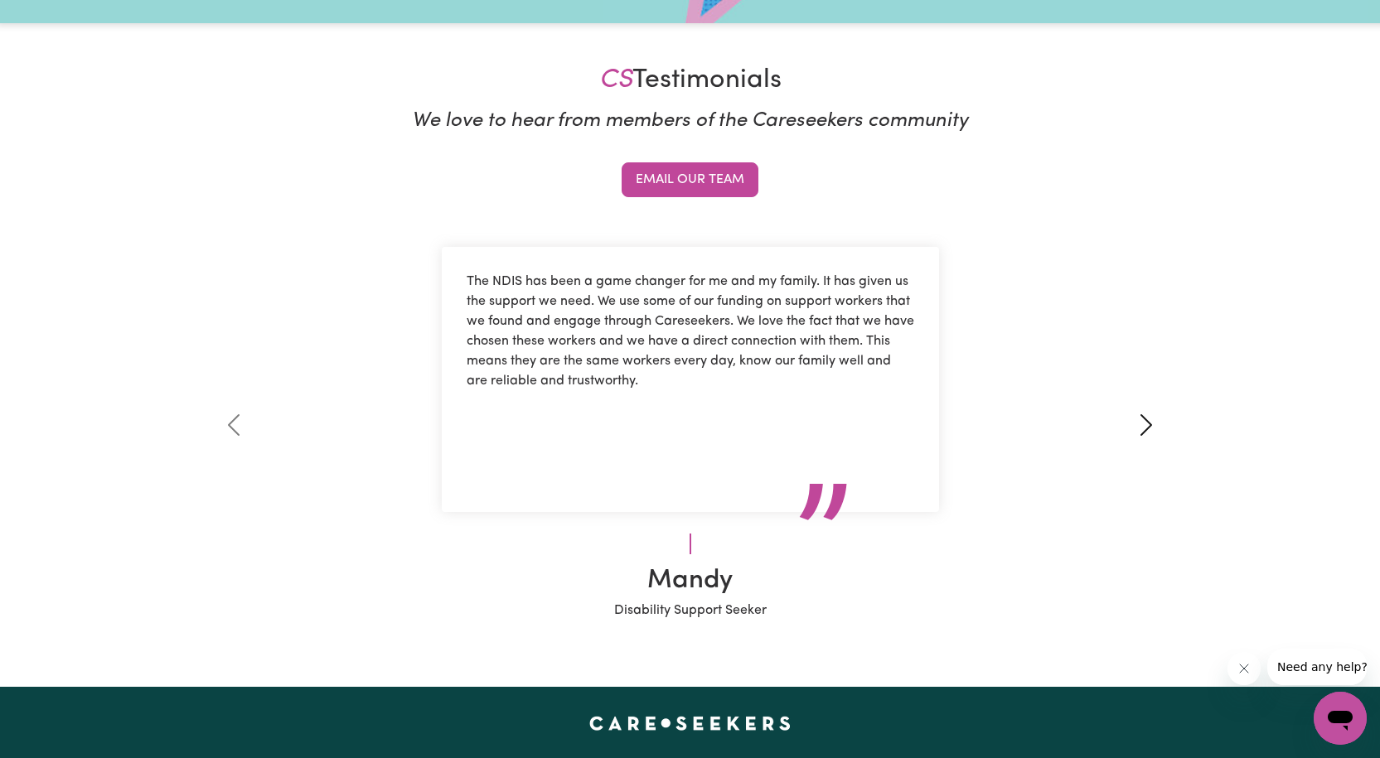
click at [1148, 421] on span at bounding box center [1146, 425] width 27 height 27
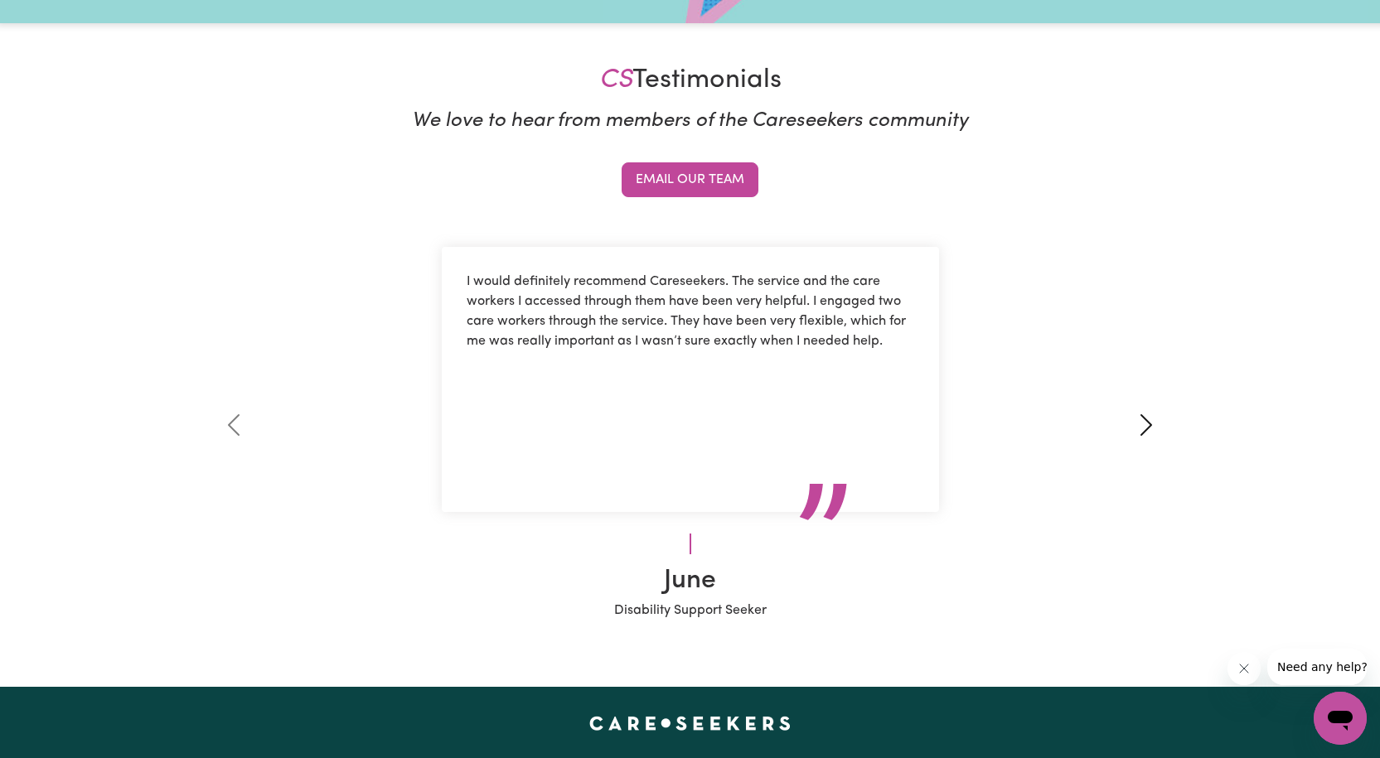
click at [1148, 421] on span at bounding box center [1146, 425] width 27 height 27
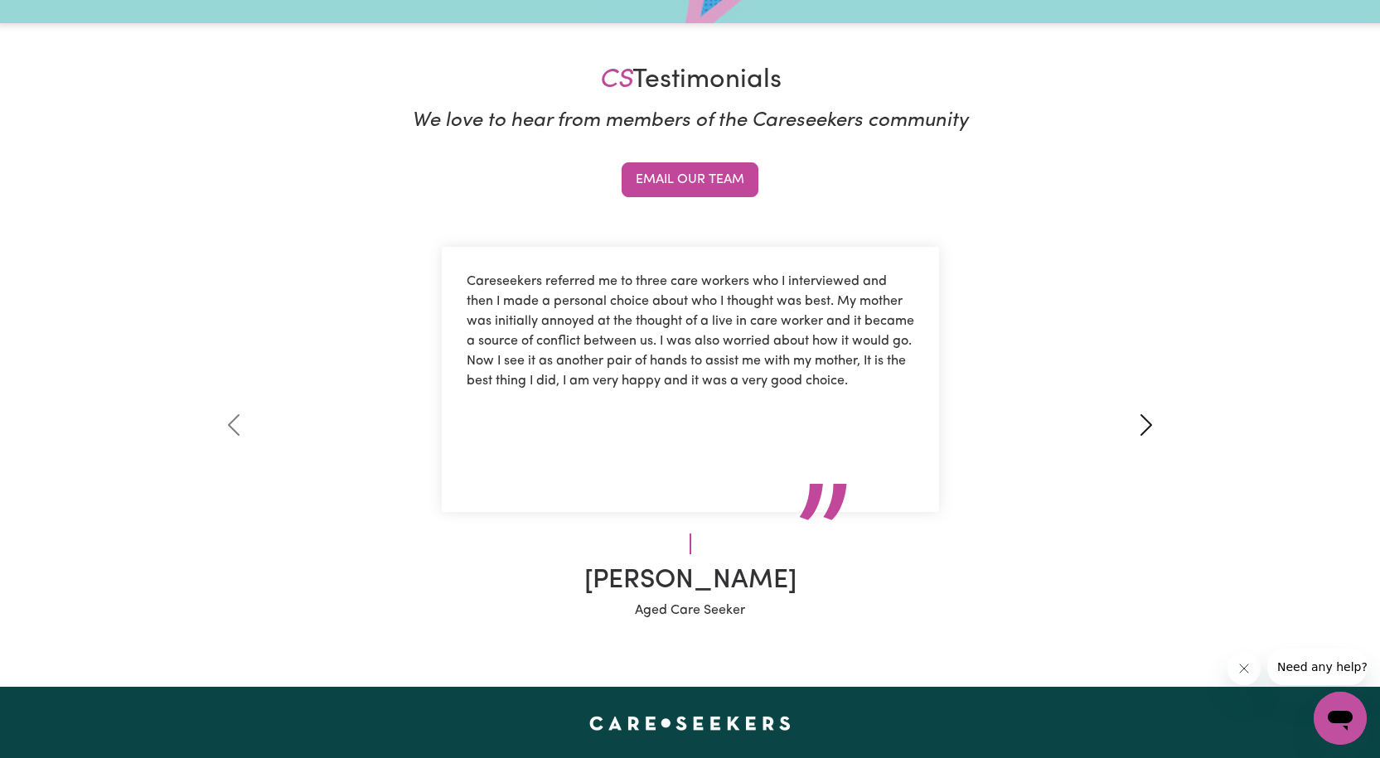
click at [1148, 421] on span at bounding box center [1146, 425] width 27 height 27
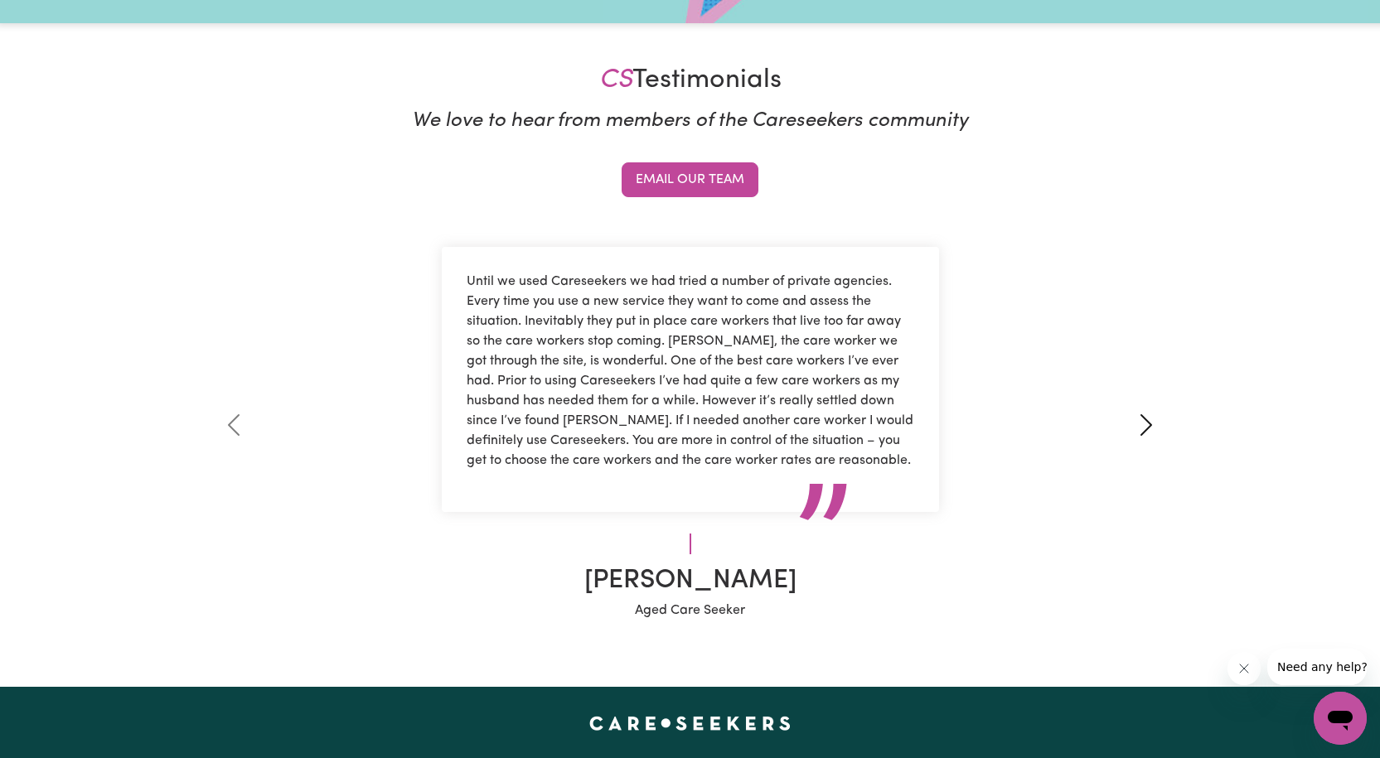
click at [1148, 421] on span at bounding box center [1146, 425] width 27 height 27
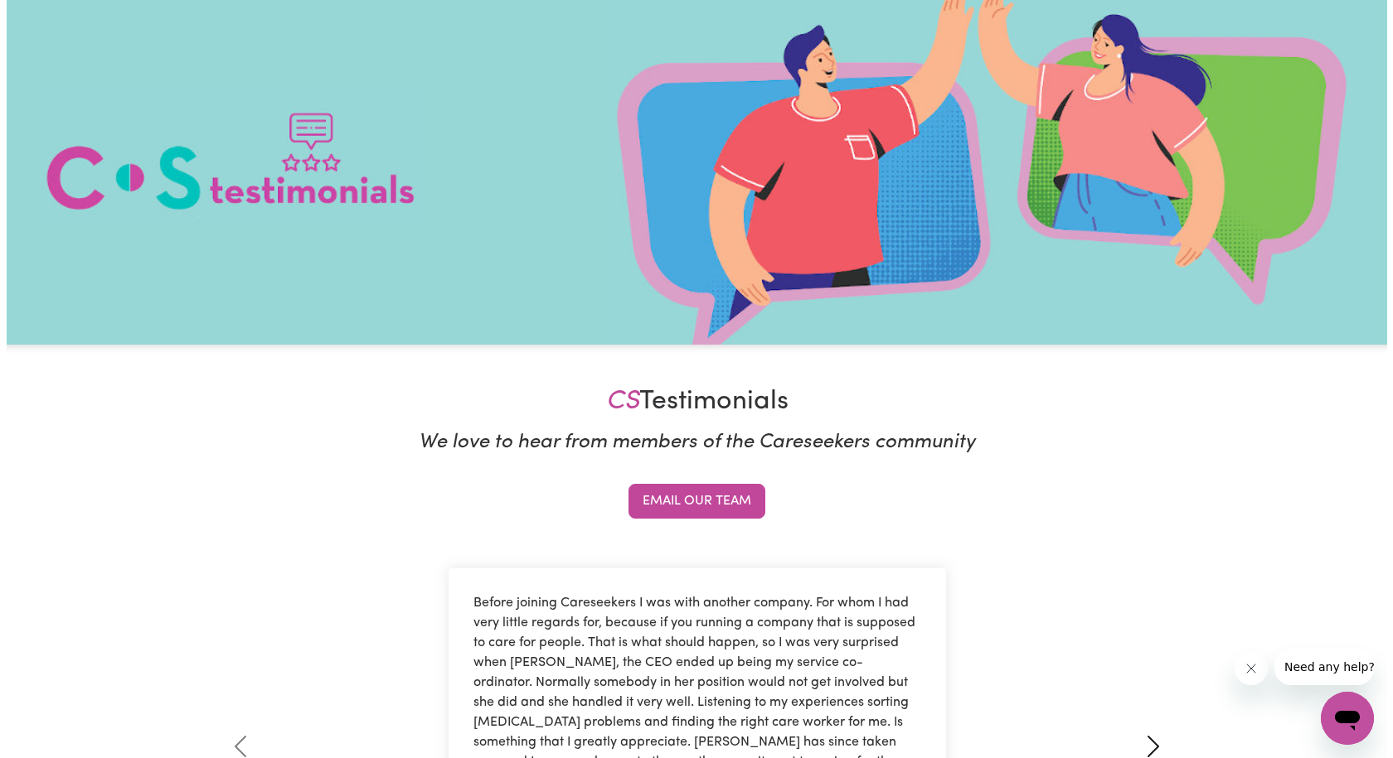
scroll to position [0, 0]
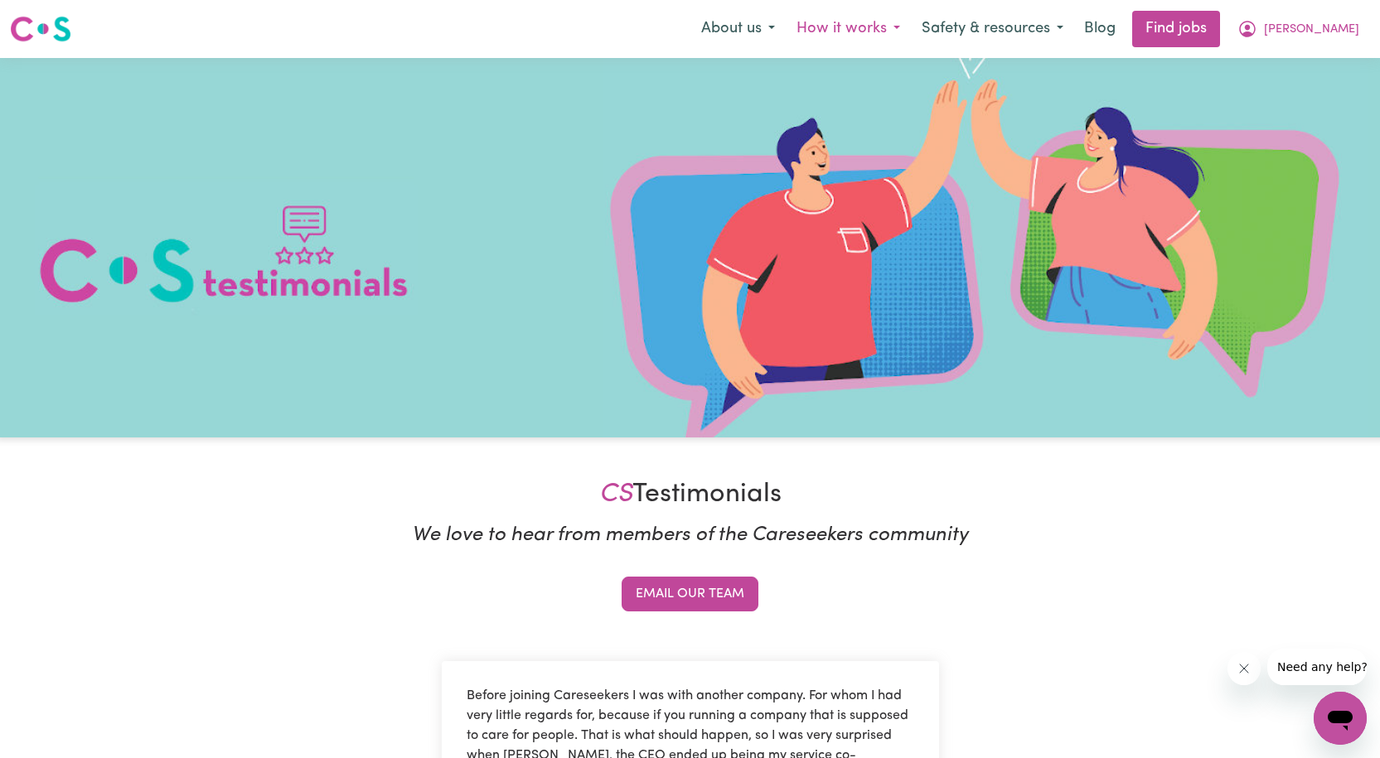
click at [905, 31] on button "How it works" at bounding box center [848, 29] width 125 height 35
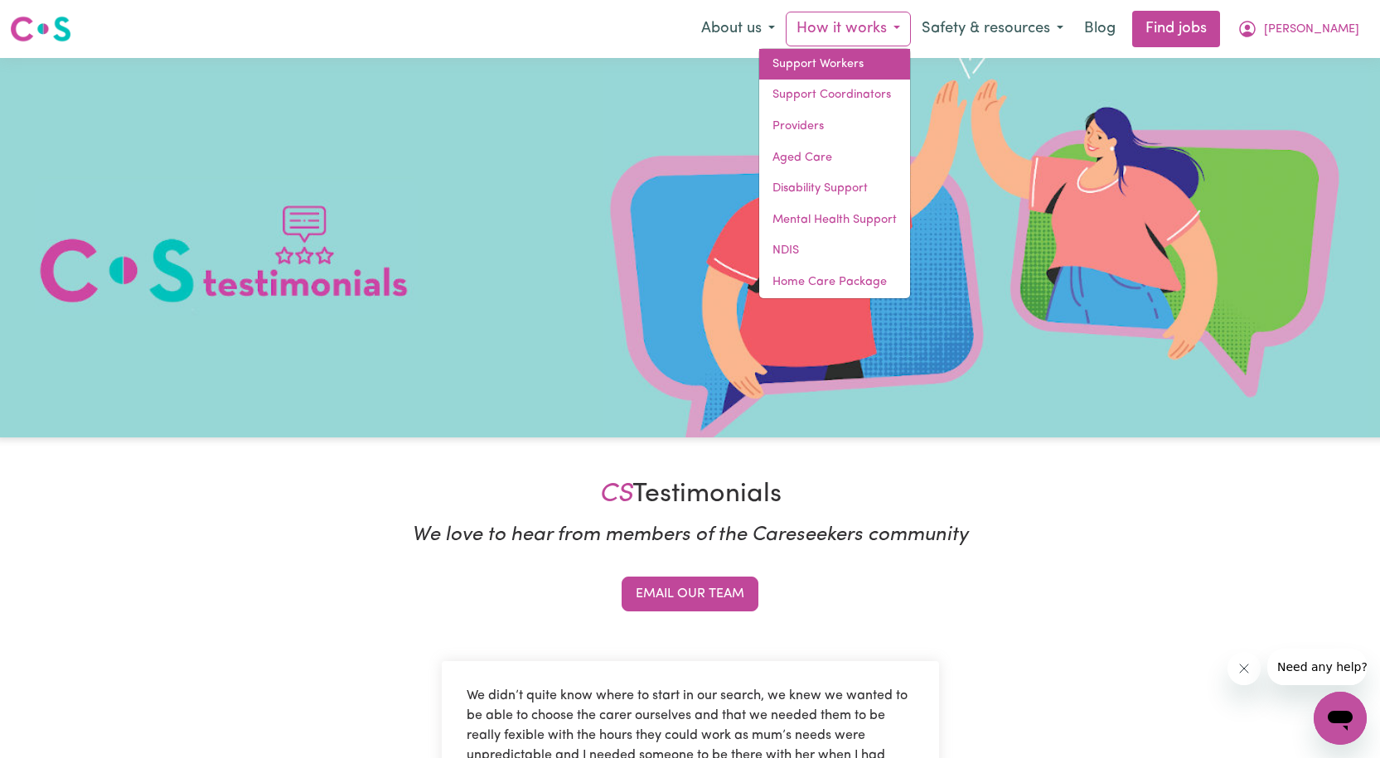
click at [852, 67] on link "Support Workers" at bounding box center [834, 64] width 151 height 31
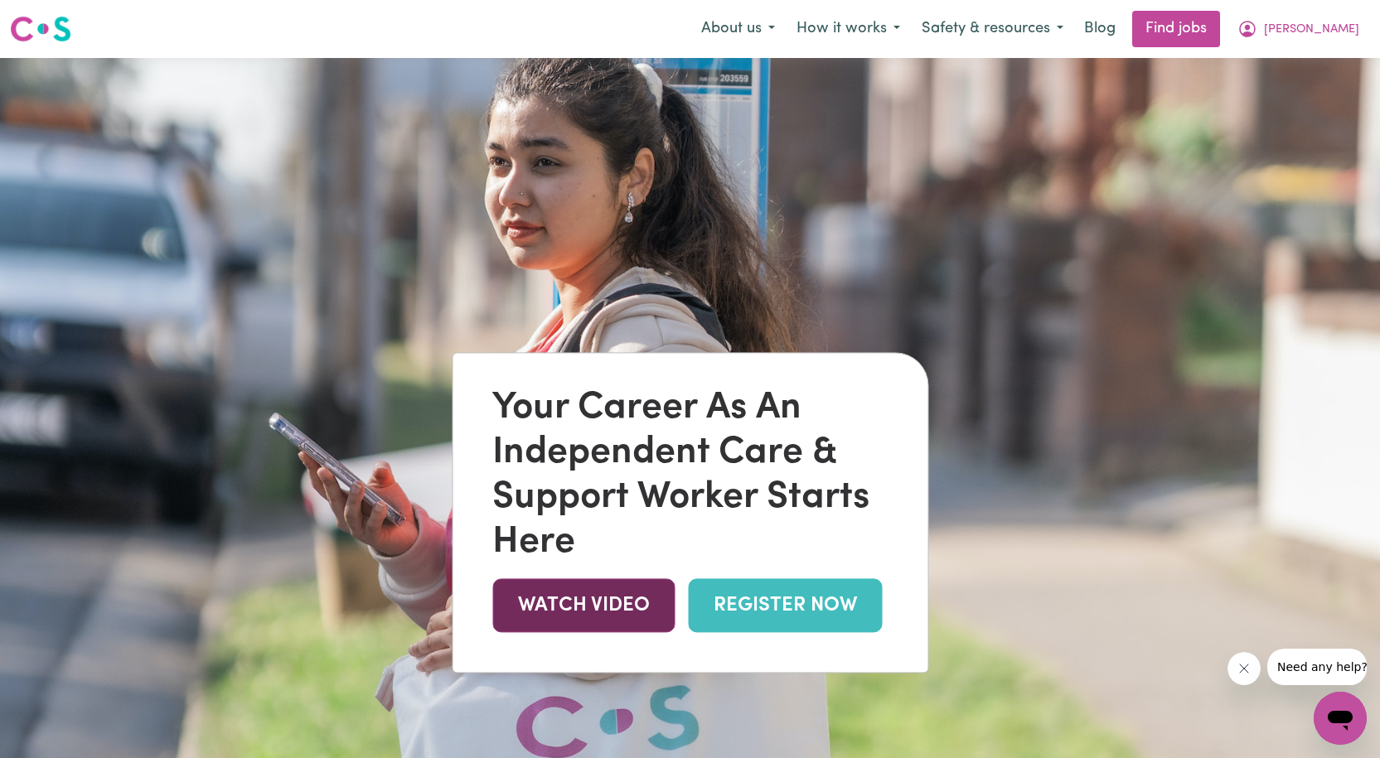
click at [601, 614] on link "WATCH VIDEO" at bounding box center [583, 606] width 182 height 54
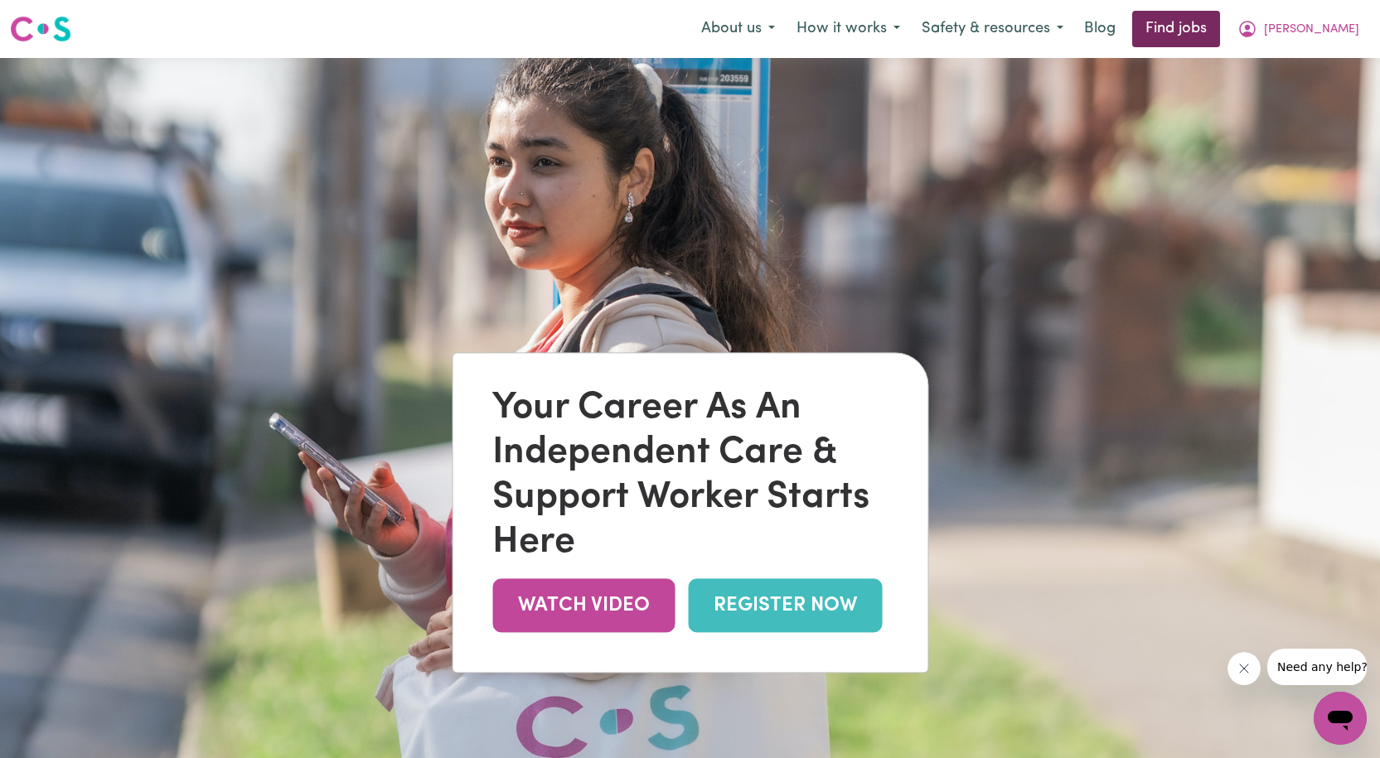
click at [1166, 32] on link "Find jobs" at bounding box center [1176, 29] width 88 height 36
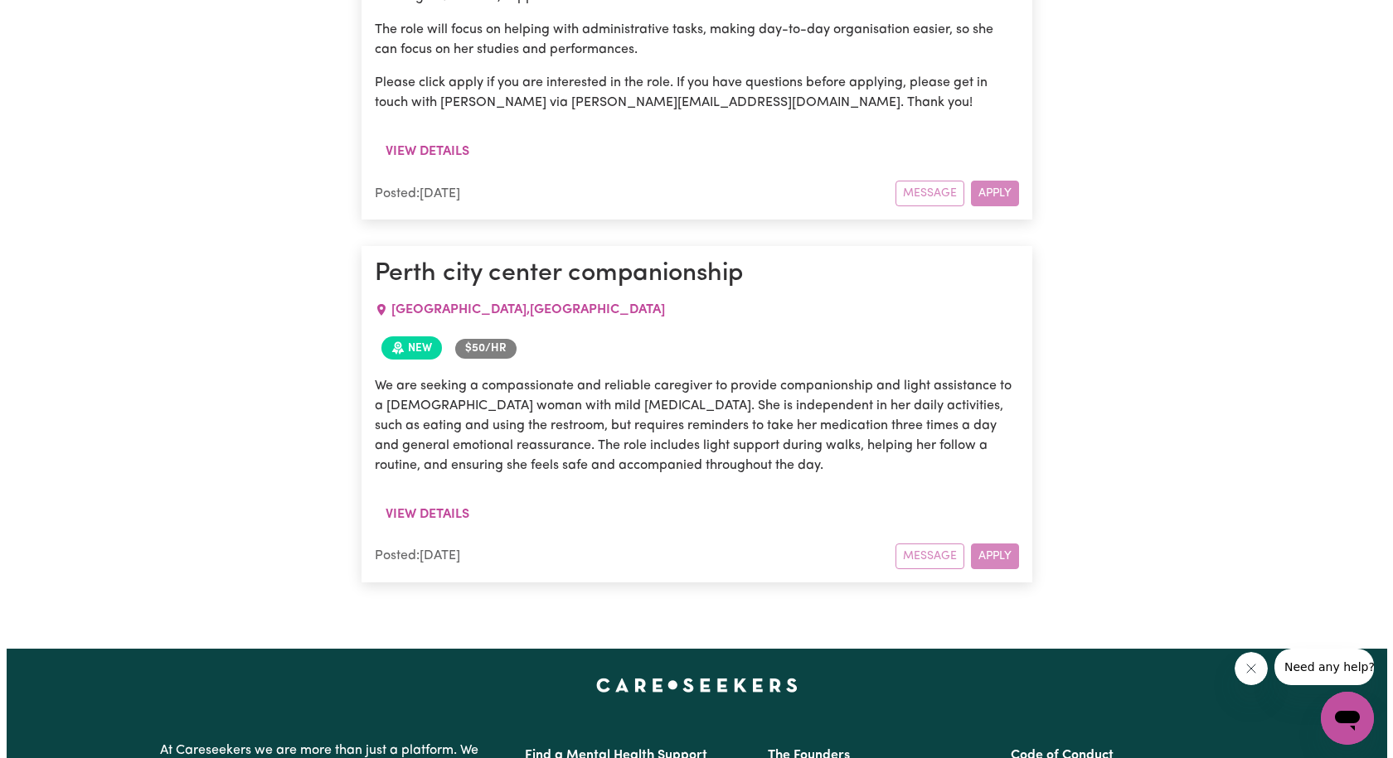
scroll to position [1280, 0]
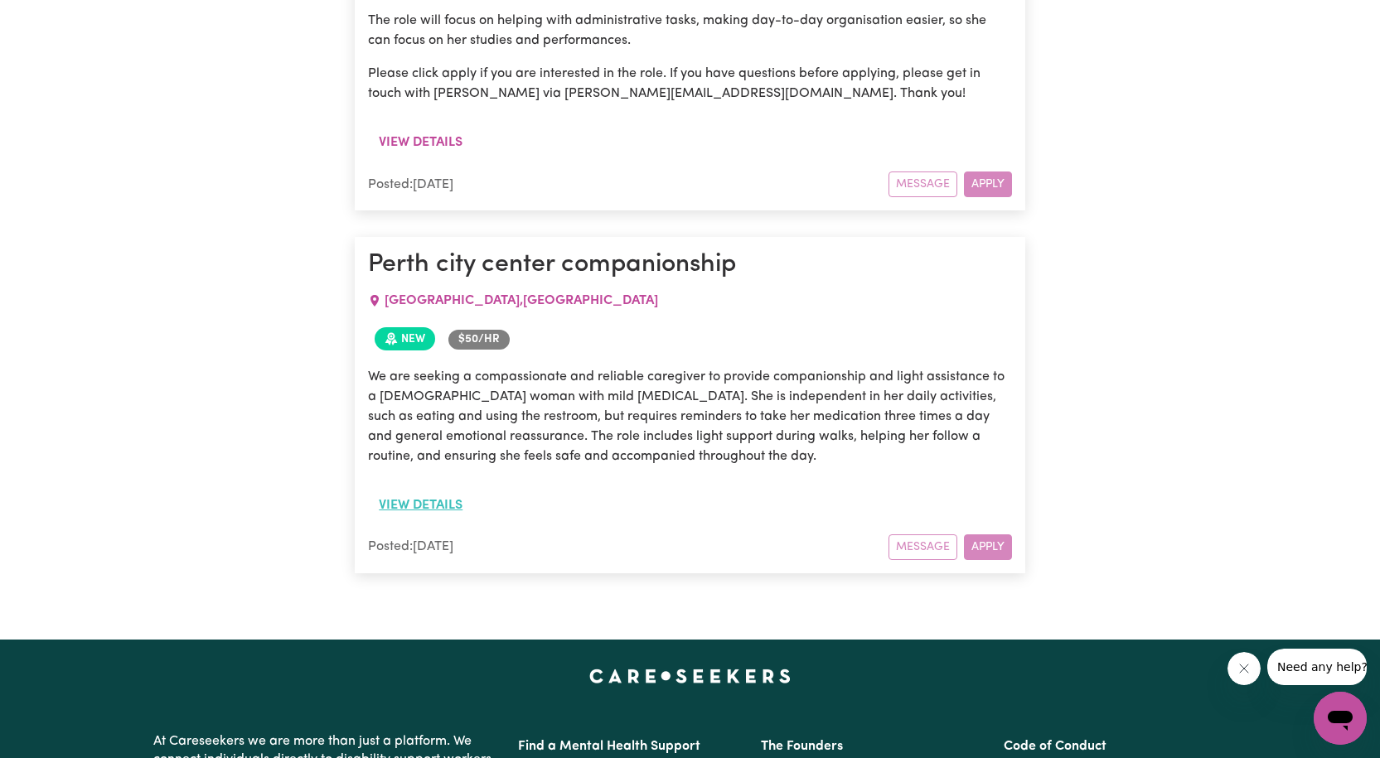
click at [427, 490] on button "View details" at bounding box center [420, 505] width 105 height 31
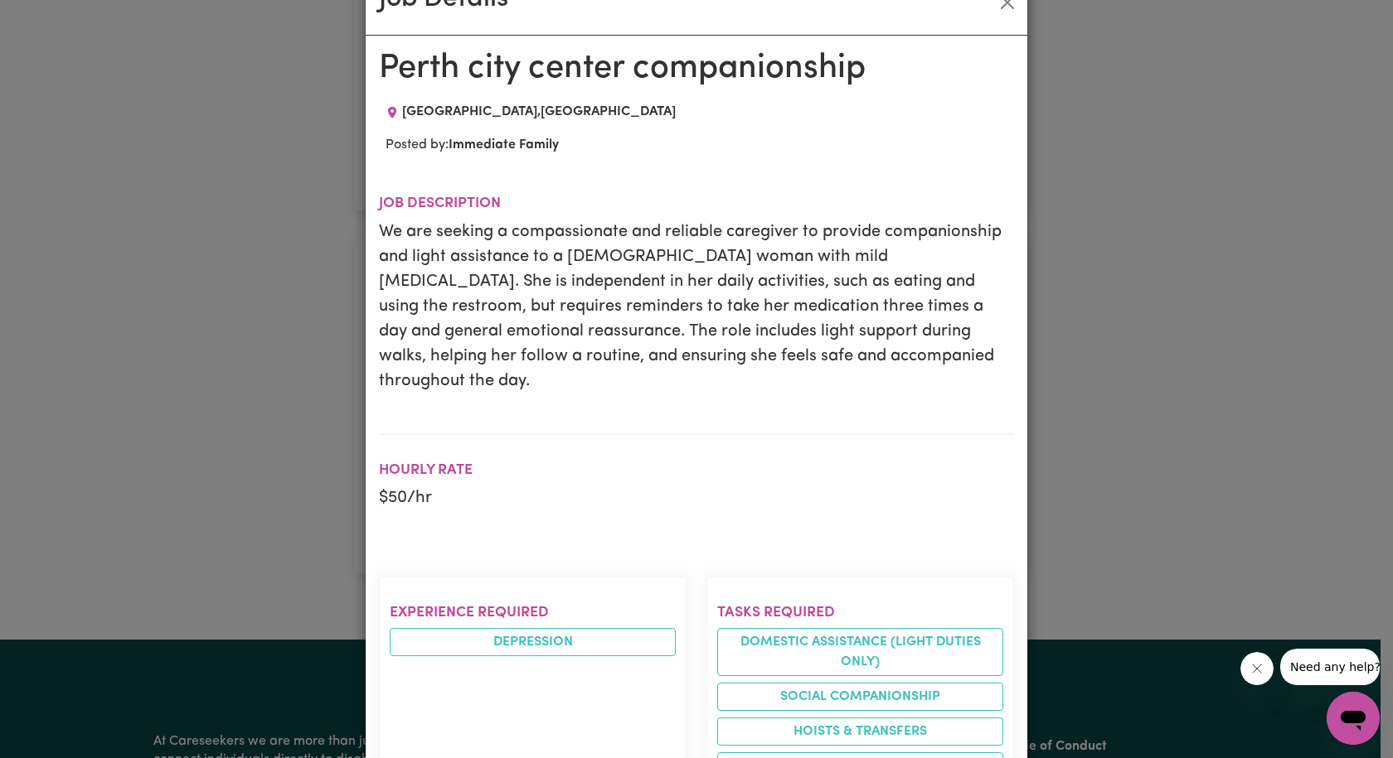
scroll to position [83, 0]
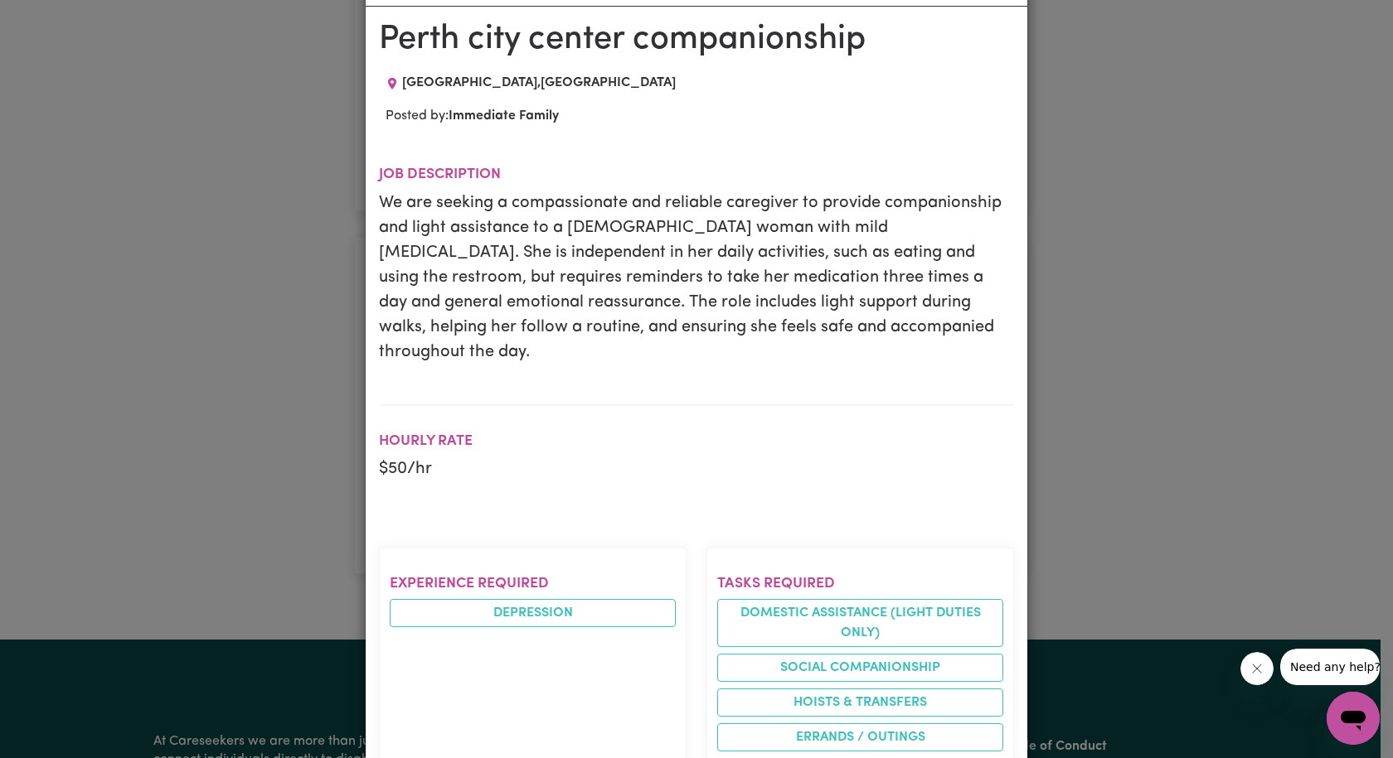
click at [405, 457] on p "$ 50 /hr" at bounding box center [696, 469] width 635 height 25
click at [398, 457] on p "$ 50 /hr" at bounding box center [696, 469] width 635 height 25
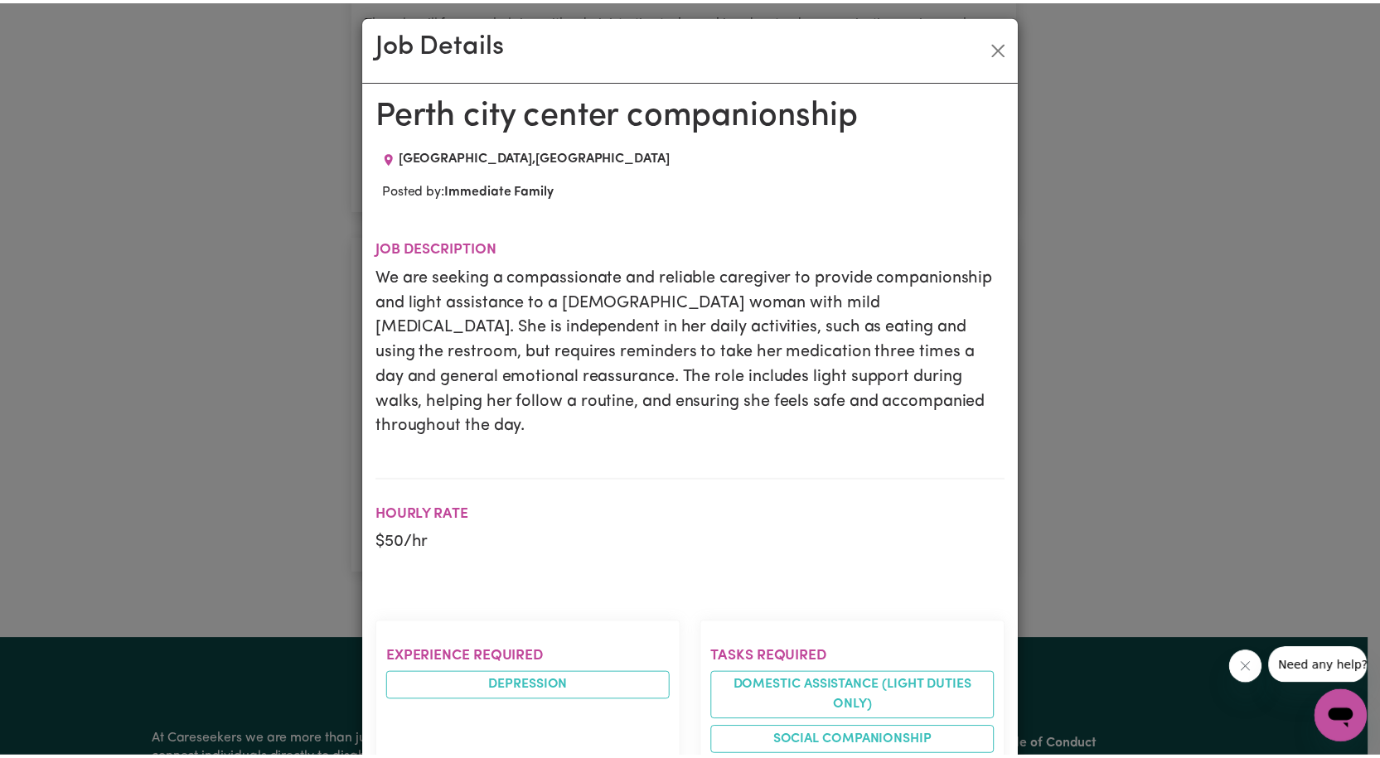
scroll to position [0, 0]
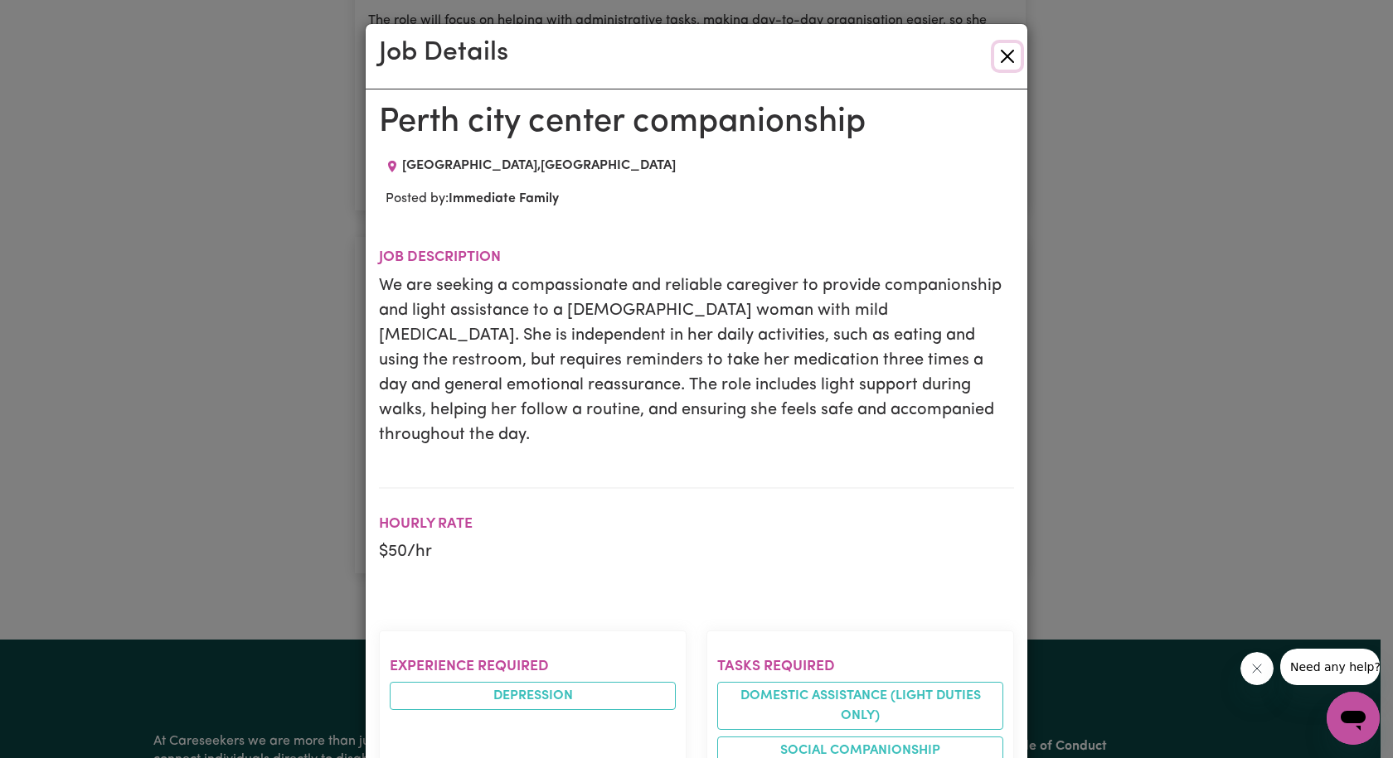
click at [1002, 60] on button "Close" at bounding box center [1007, 56] width 27 height 27
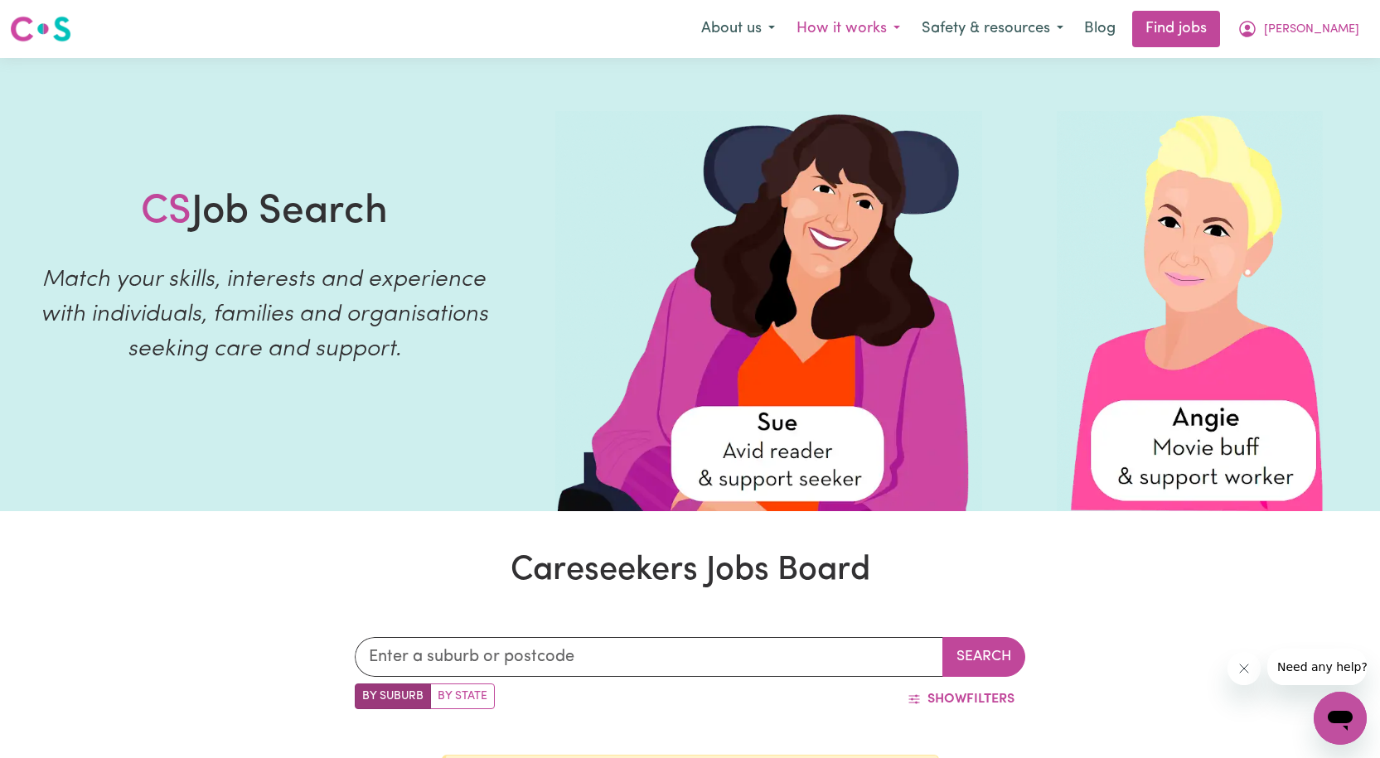
click at [903, 28] on button "How it works" at bounding box center [848, 29] width 125 height 35
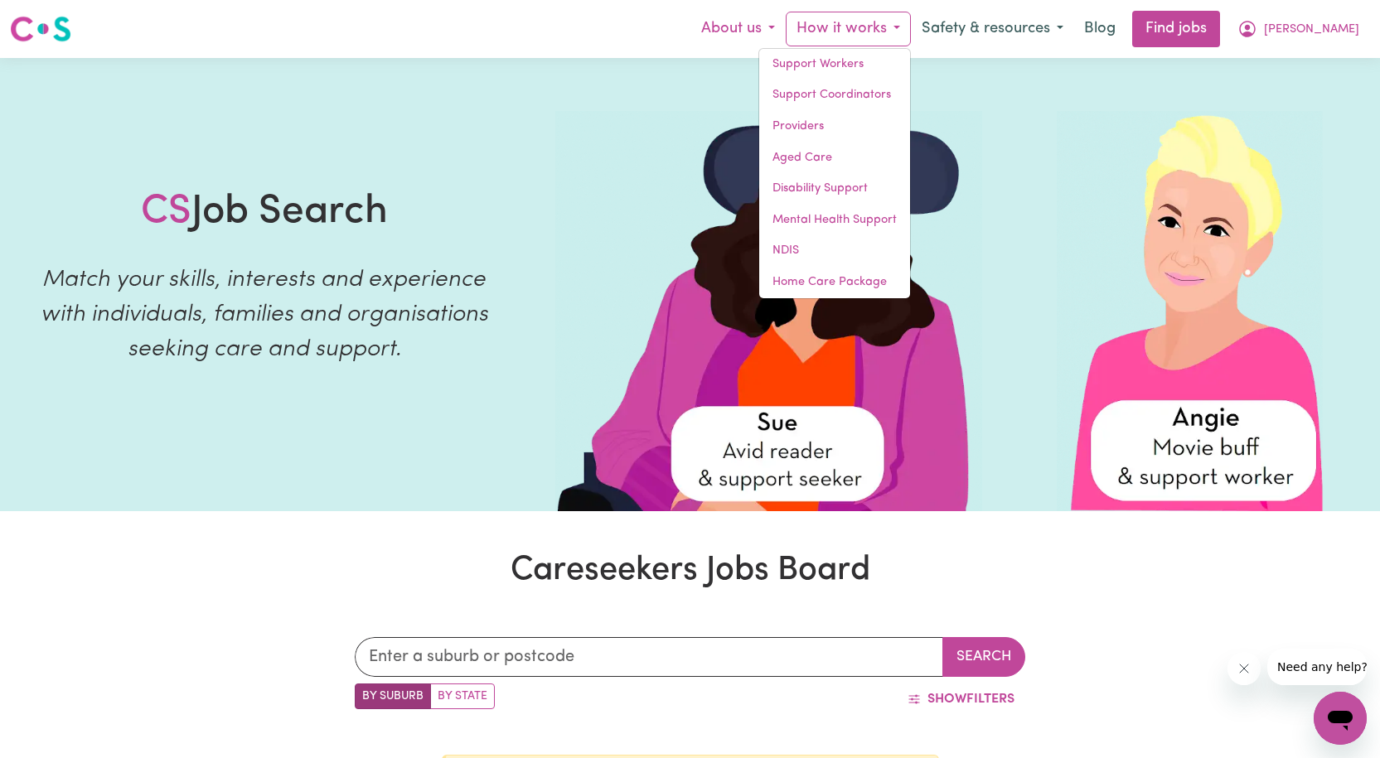
click at [786, 27] on button "About us" at bounding box center [737, 29] width 95 height 35
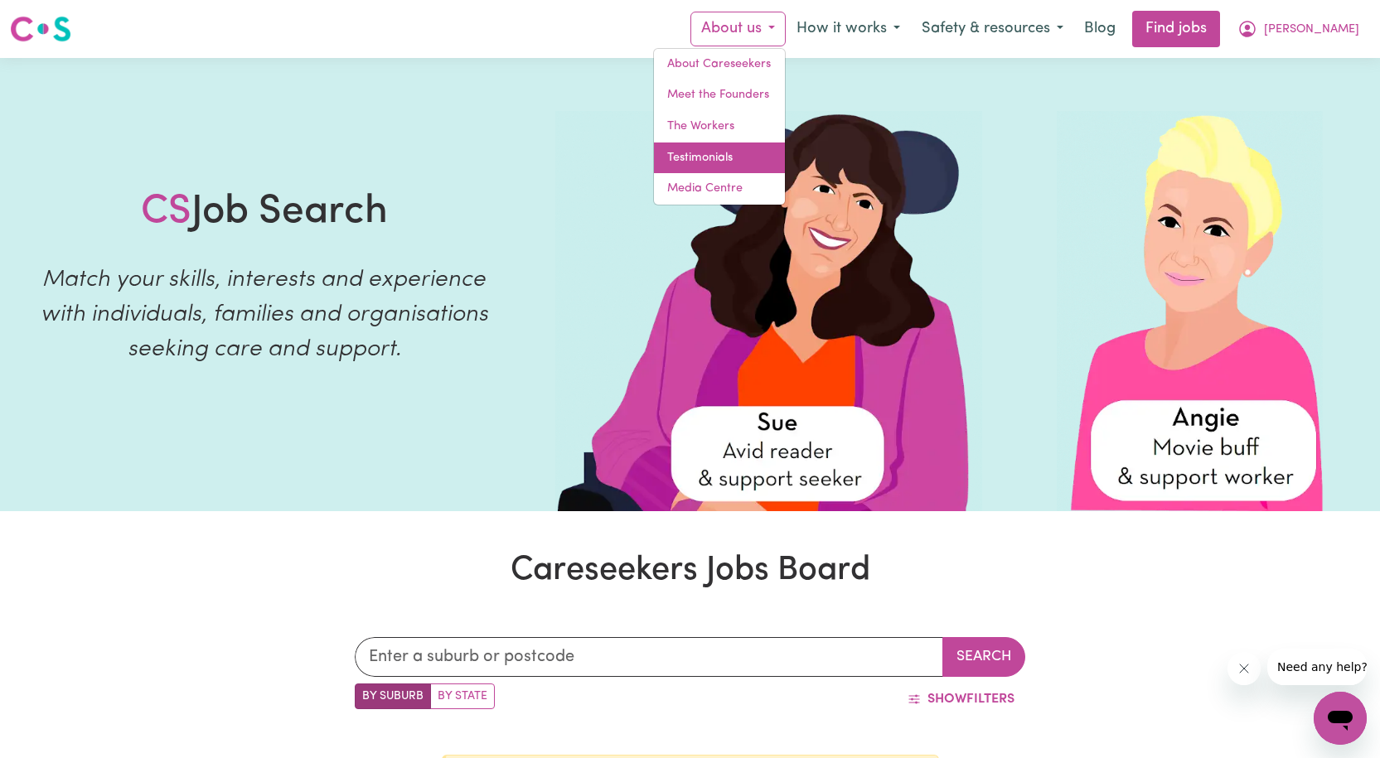
click at [719, 160] on link "Testimonials" at bounding box center [719, 158] width 131 height 31
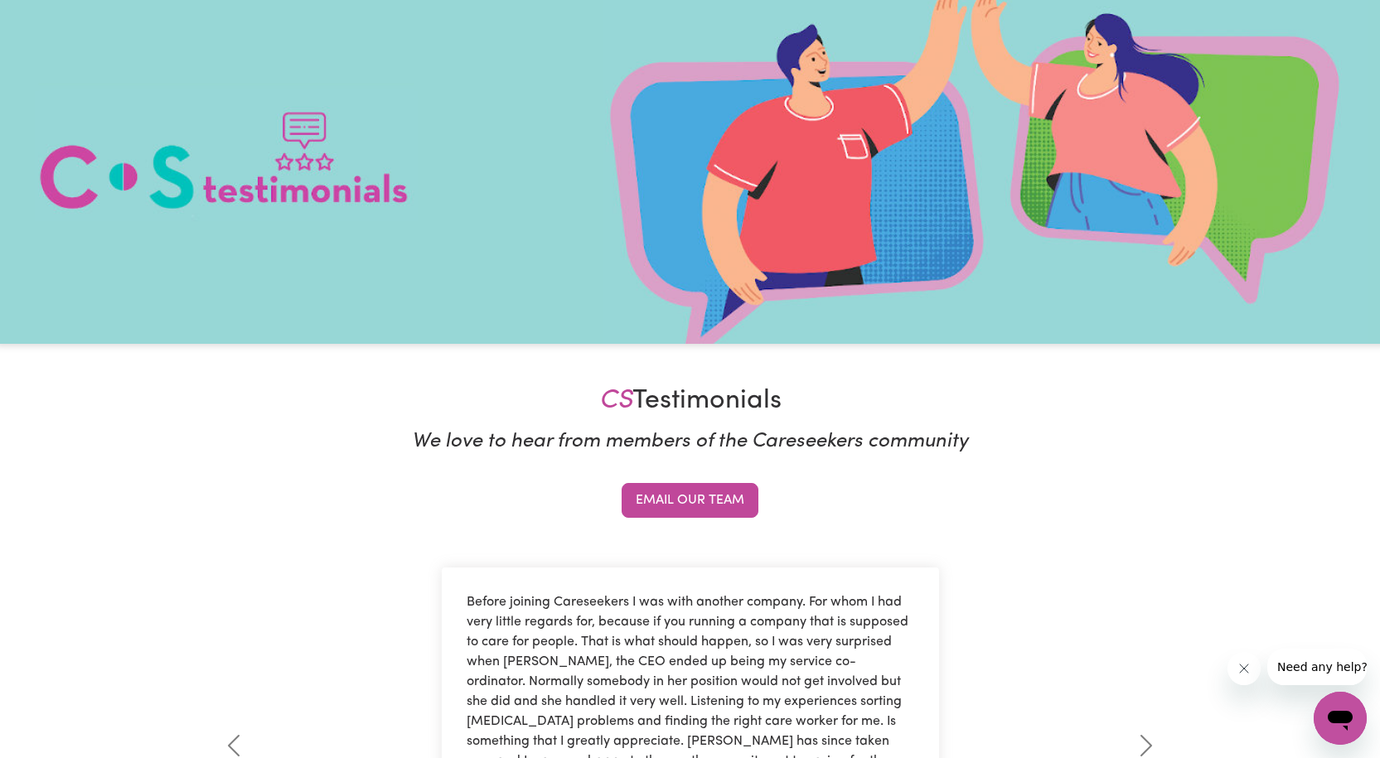
scroll to position [414, 0]
